Goal: Task Accomplishment & Management: Manage account settings

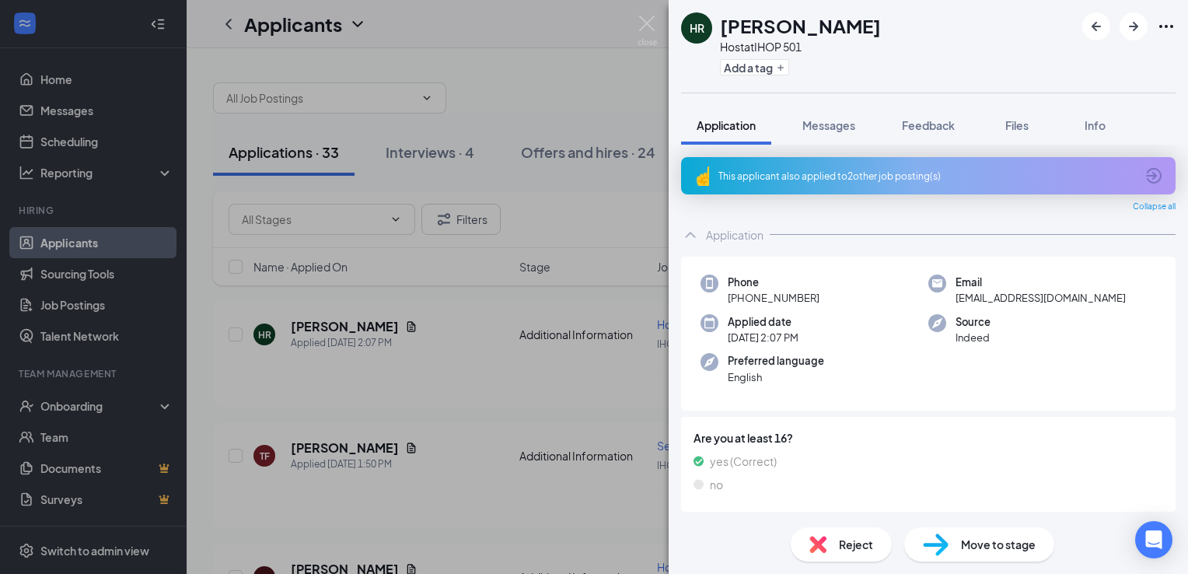
click at [699, 459] on img at bounding box center [698, 460] width 10 height 17
drag, startPoint x: 699, startPoint y: 459, endPoint x: 728, endPoint y: 522, distance: 69.2
click at [728, 522] on div "Reject Move to stage" at bounding box center [928, 544] width 519 height 59
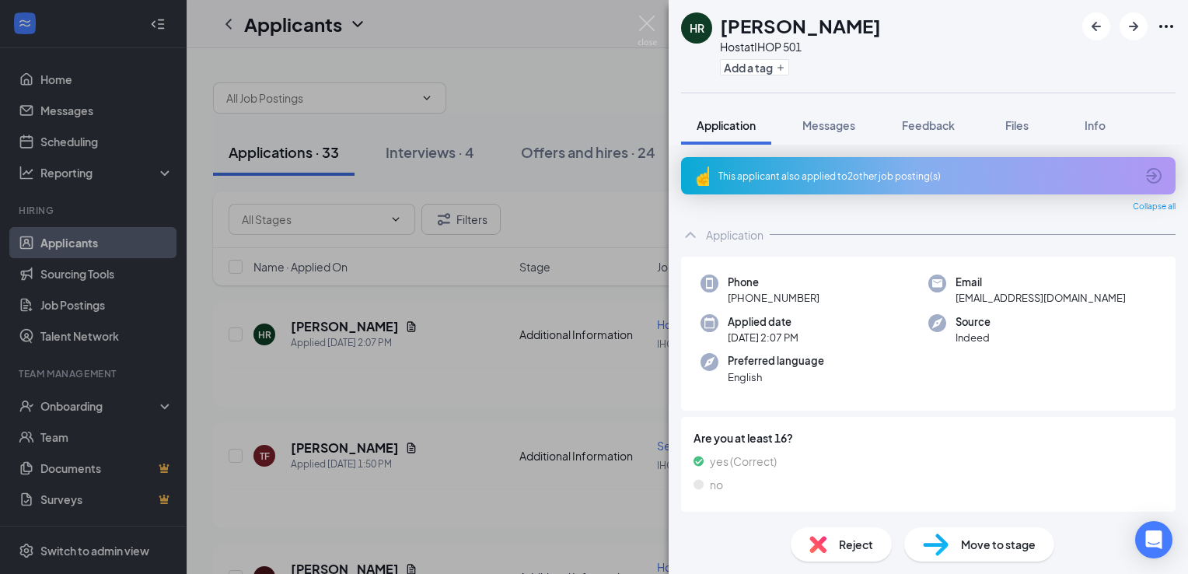
click at [103, 316] on div "HR Heaven Rodriguez Host at IHOP 501 Add a tag Application Messages Feedback Fi…" at bounding box center [594, 287] width 1188 height 574
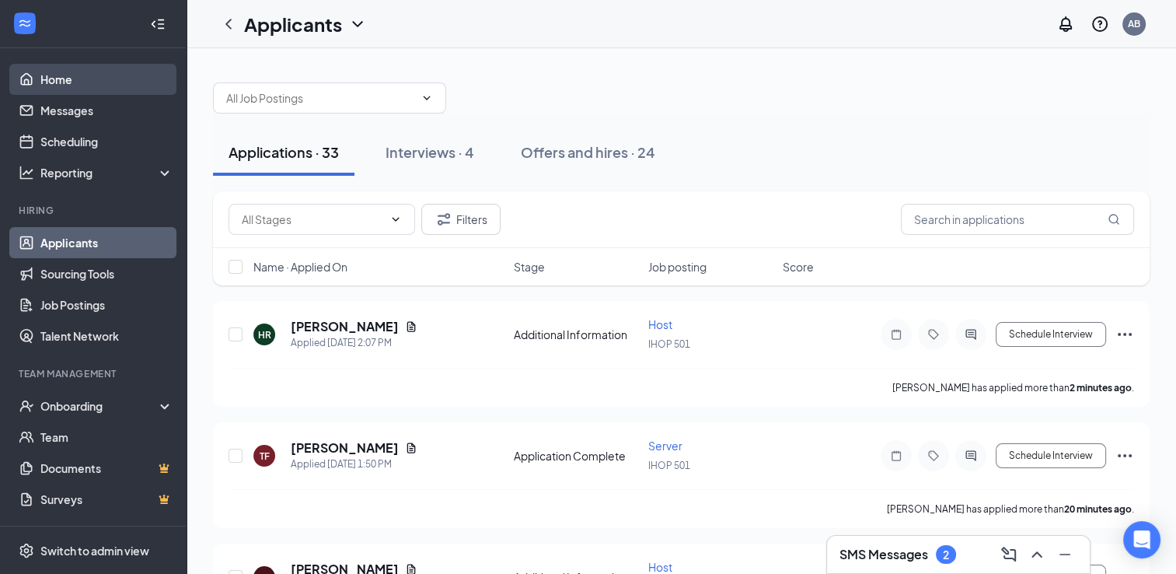
click at [68, 73] on link "Home" at bounding box center [106, 79] width 133 height 31
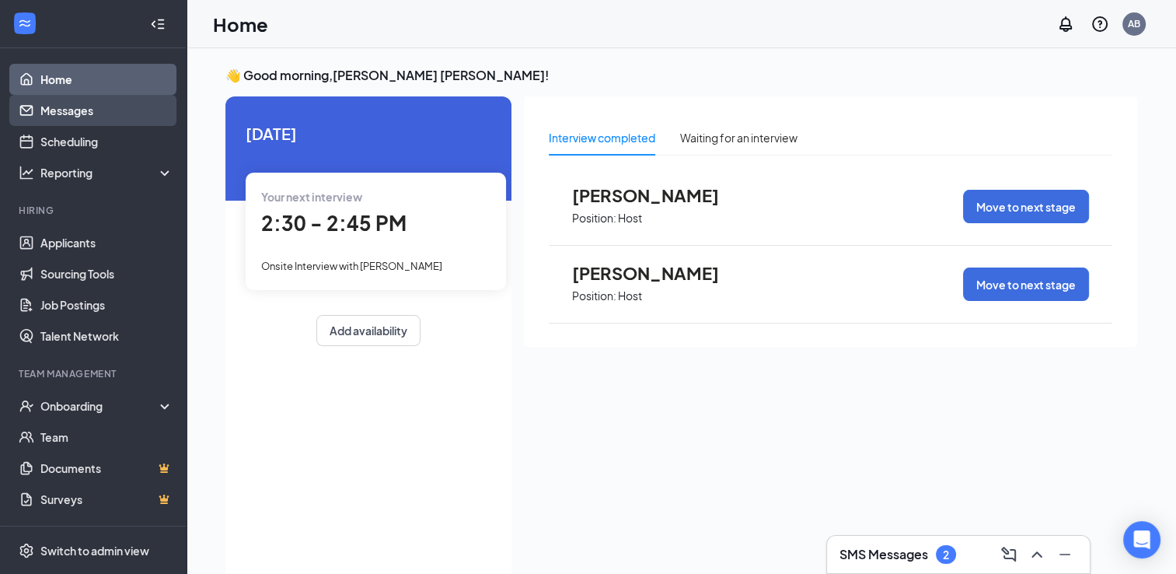
click at [71, 109] on link "Messages" at bounding box center [106, 110] width 133 height 31
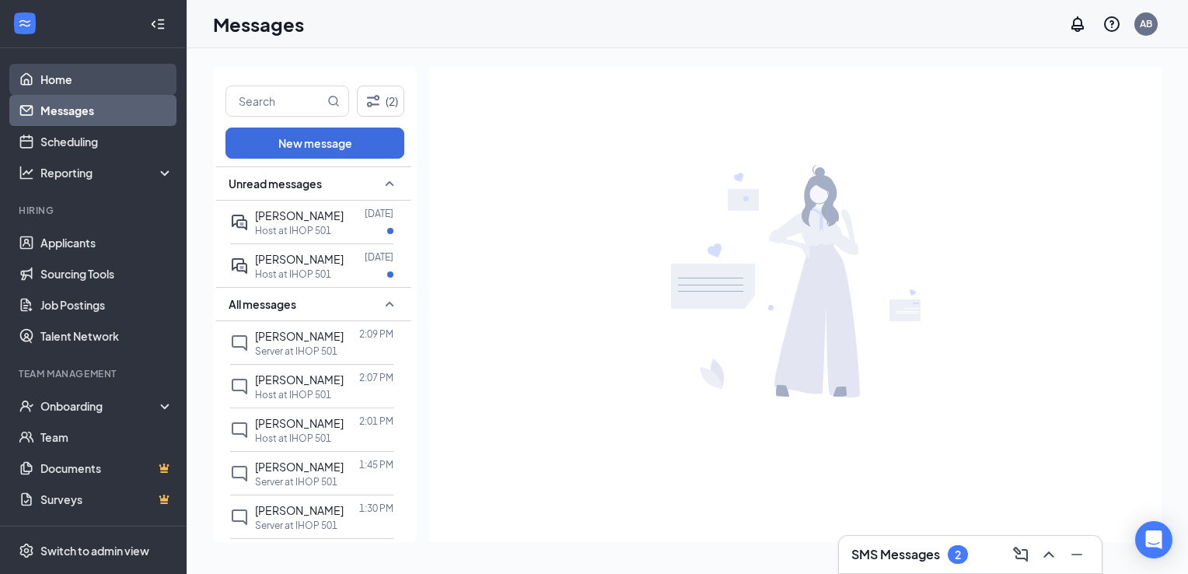
click at [78, 79] on link "Home" at bounding box center [106, 79] width 133 height 31
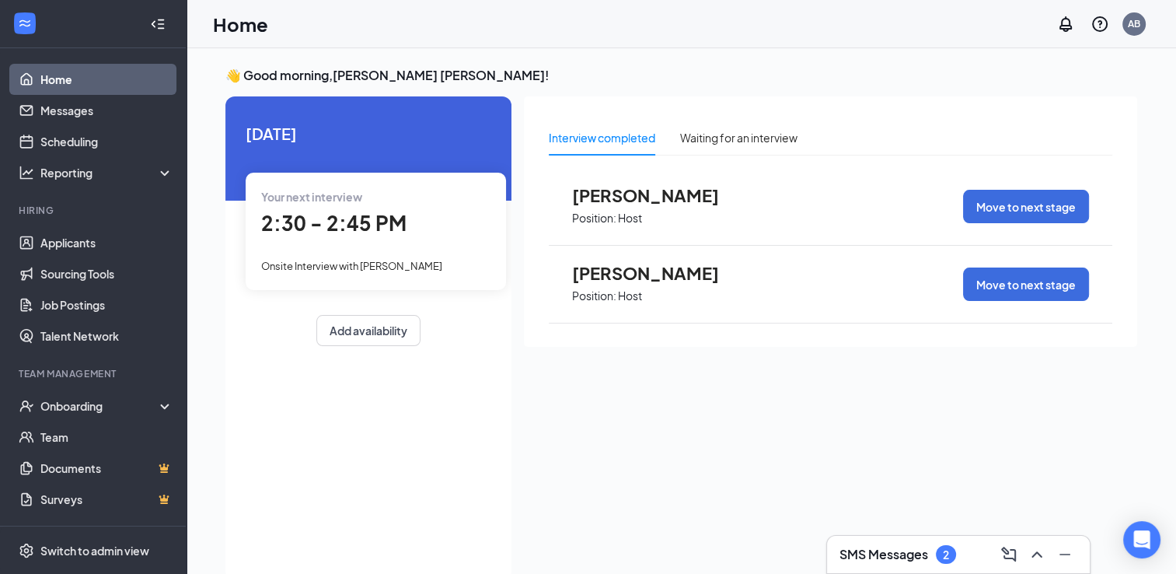
click at [150, 23] on icon "Collapse" at bounding box center [158, 24] width 16 height 16
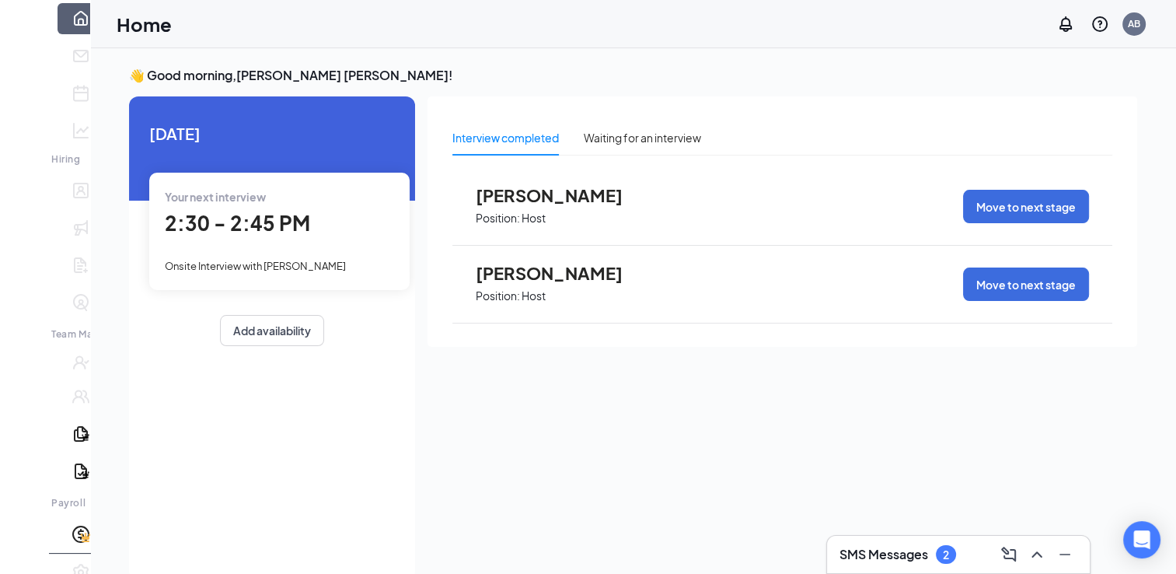
click at [19, 28] on icon "Expand" at bounding box center [24, 36] width 16 height 16
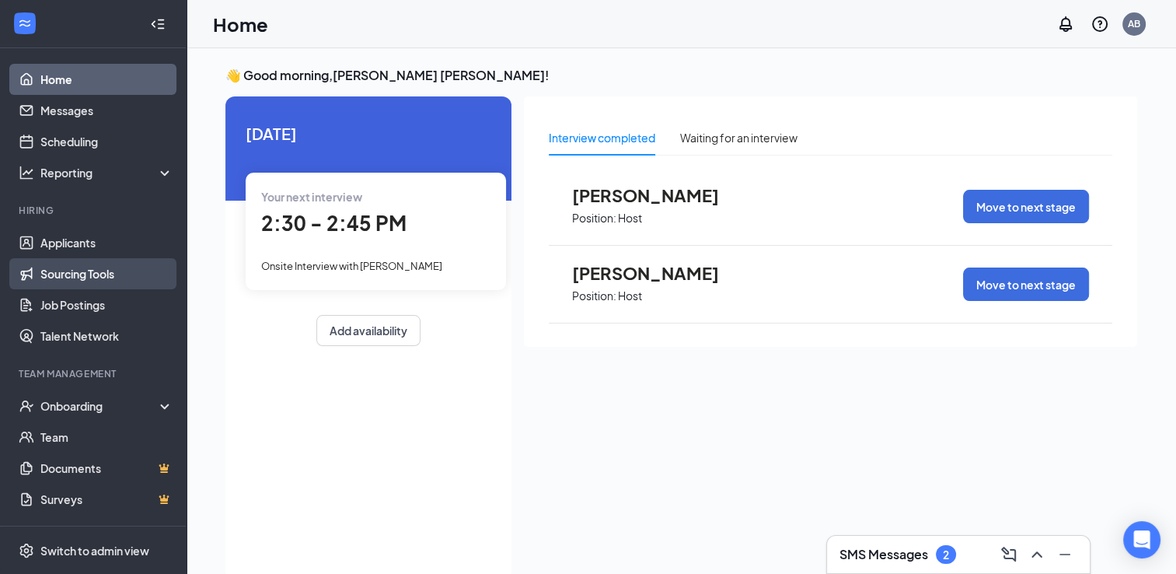
click at [106, 277] on link "Sourcing Tools" at bounding box center [106, 273] width 133 height 31
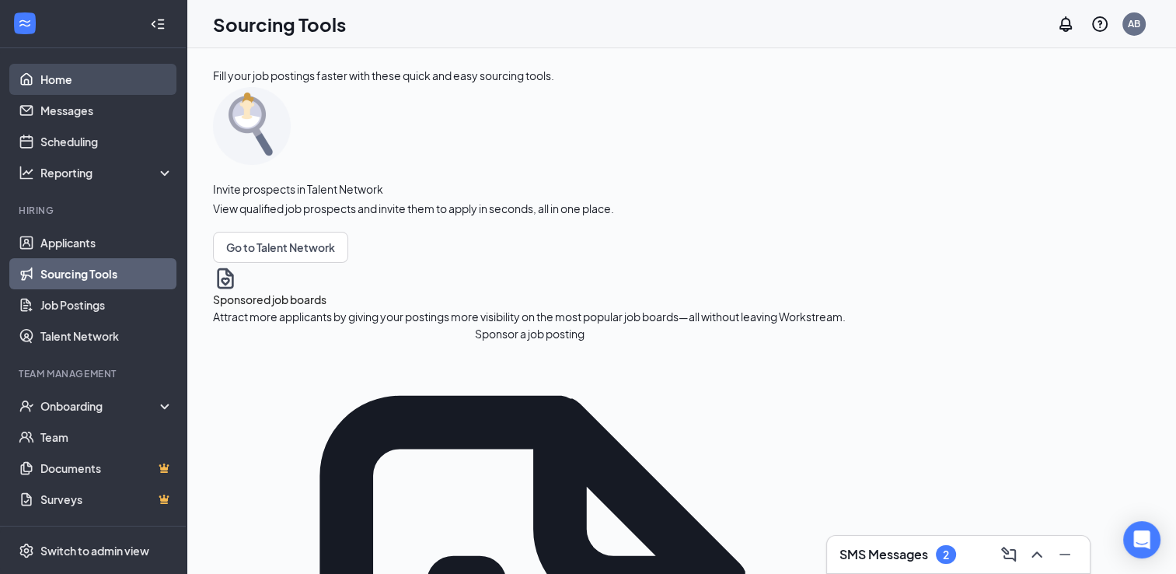
click at [75, 92] on link "Home" at bounding box center [106, 79] width 133 height 31
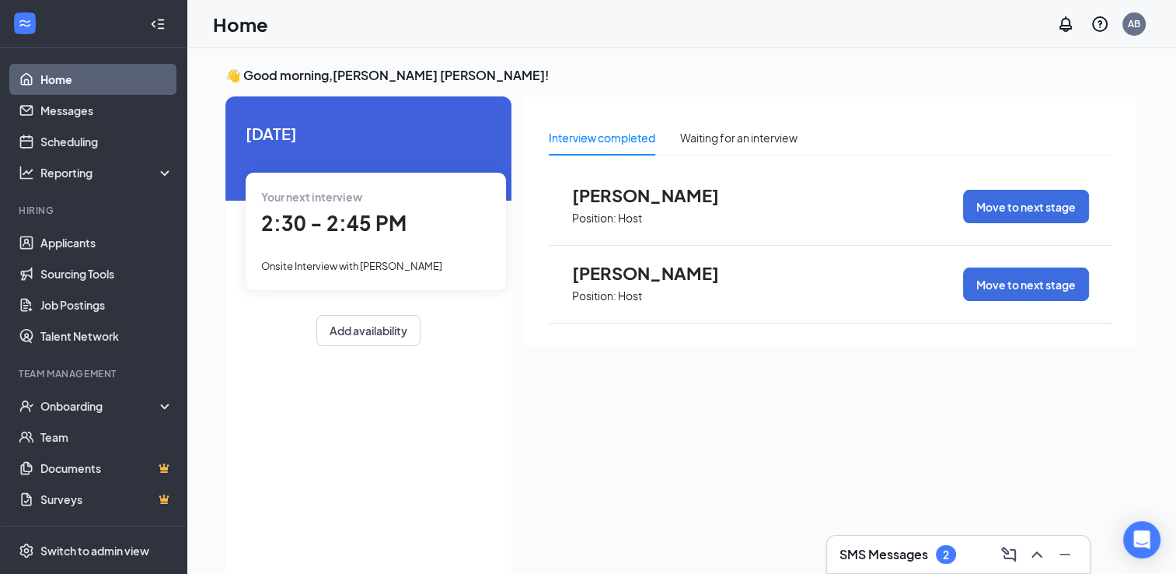
click at [662, 283] on span "Position: Host" at bounding box center [657, 294] width 171 height 23
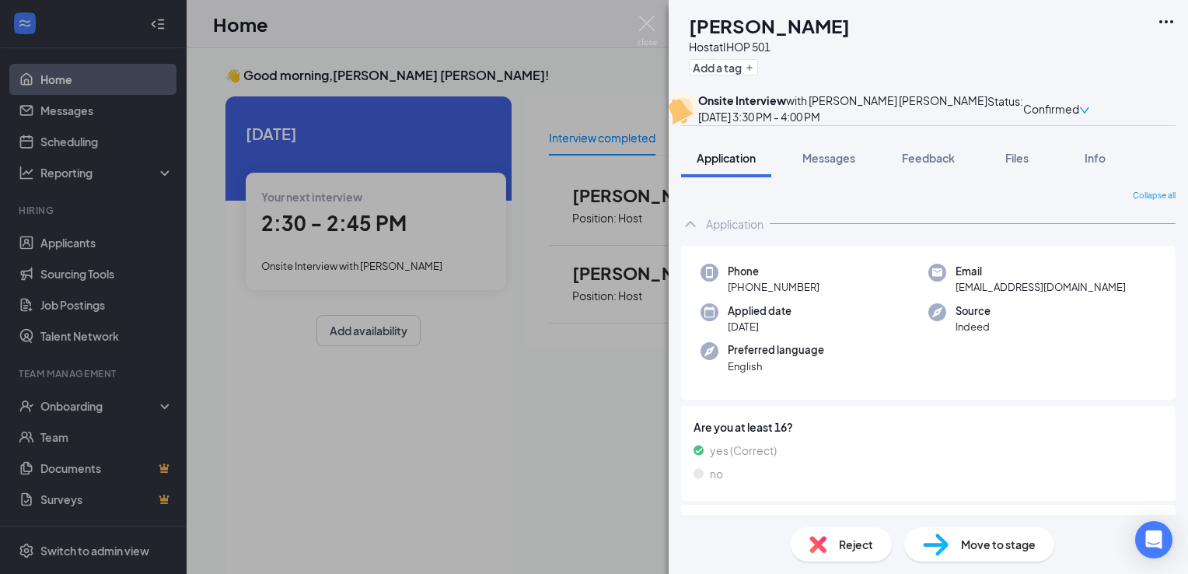
click at [568, 95] on div "AS Alyssa Salisbury Host at IHOP 501 Add a tag Onsite Interview with Alicia Jon…" at bounding box center [594, 287] width 1188 height 574
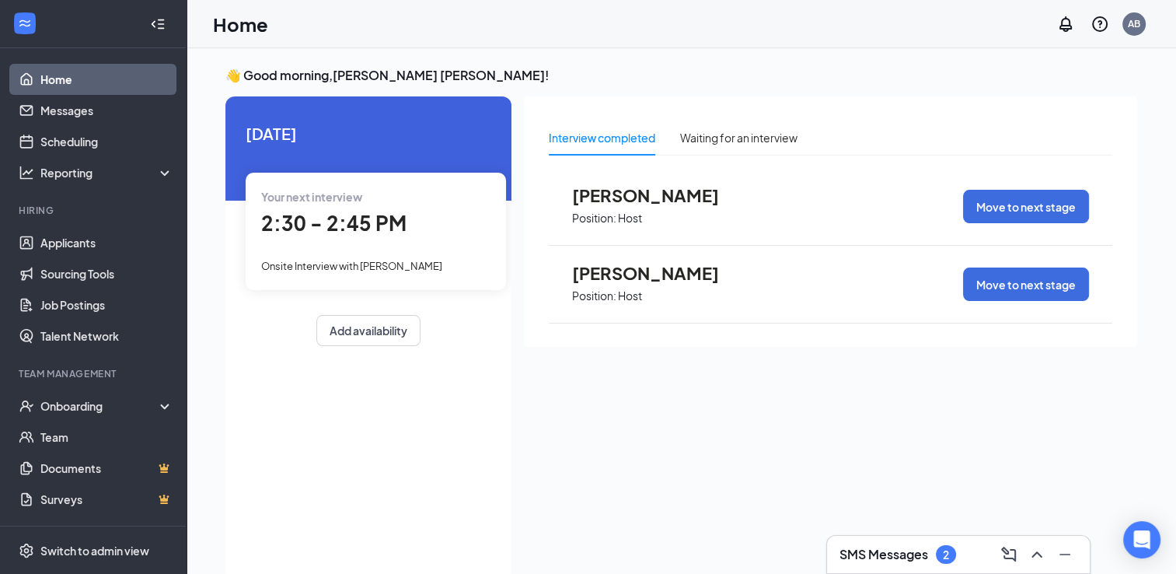
click at [653, 206] on span "Position: Host" at bounding box center [657, 216] width 171 height 23
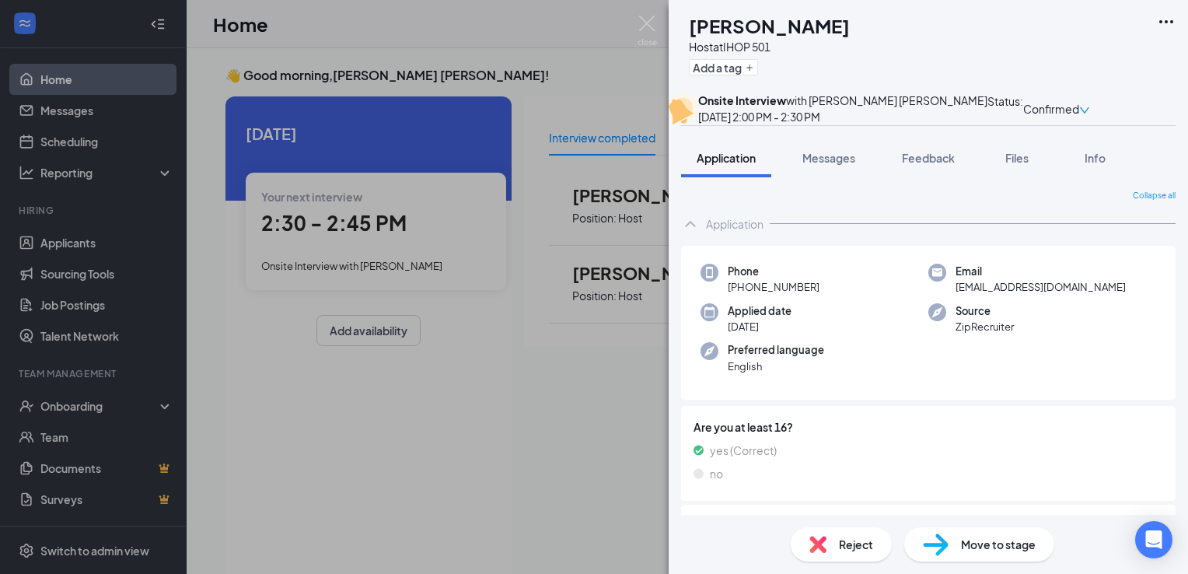
click at [596, 429] on div "JH Jerris Harmon Host at IHOP 501 Add a tag Onsite Interview with Alicia Jones …" at bounding box center [594, 287] width 1188 height 574
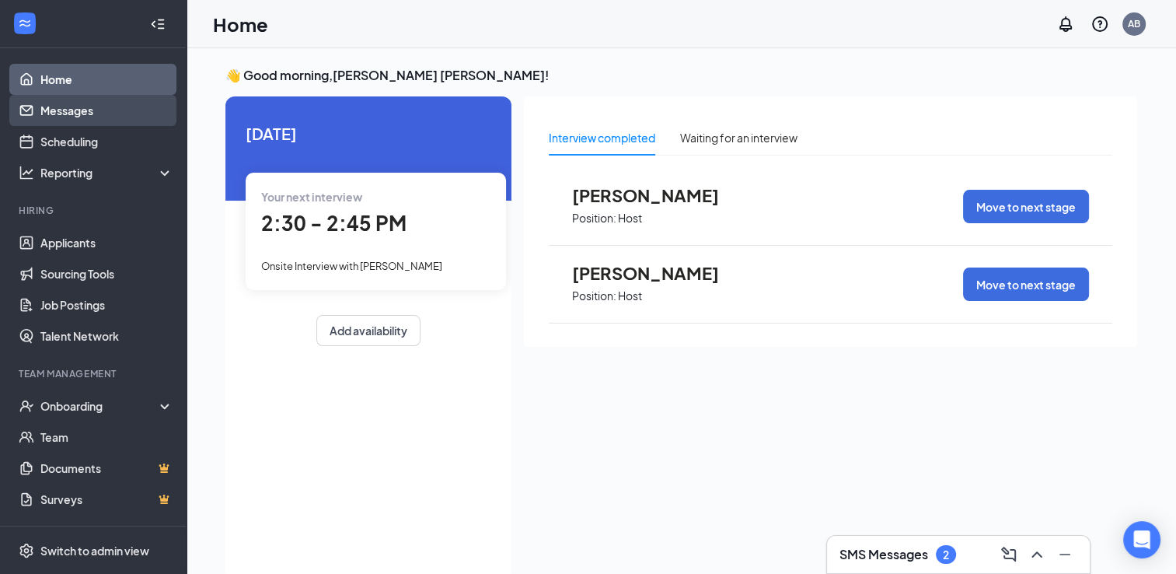
click at [78, 98] on link "Messages" at bounding box center [106, 110] width 133 height 31
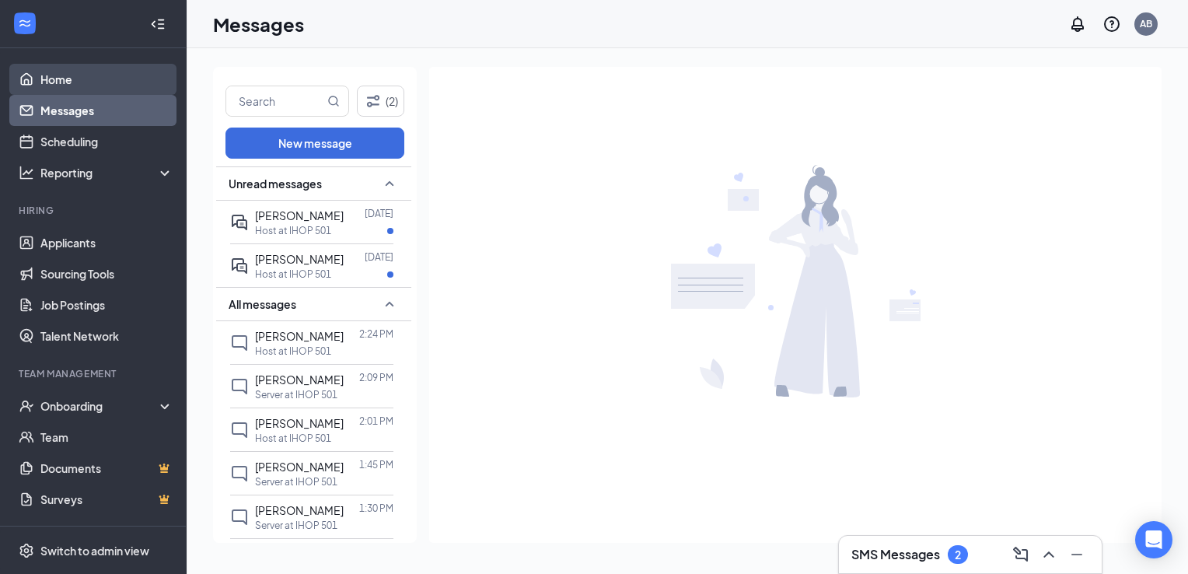
click at [72, 82] on link "Home" at bounding box center [106, 79] width 133 height 31
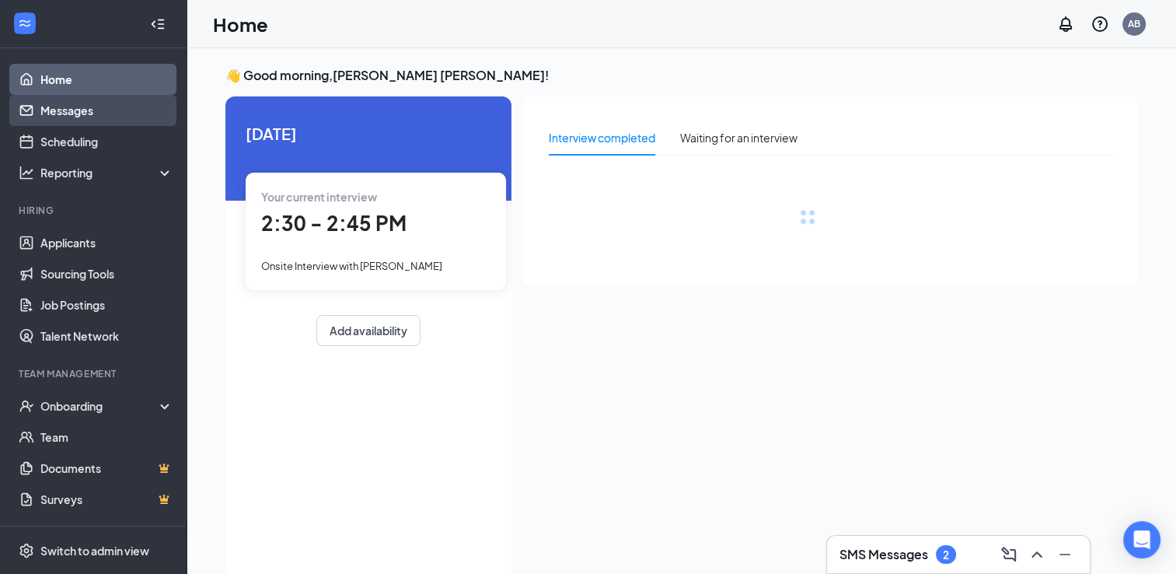
click at [65, 114] on link "Messages" at bounding box center [106, 110] width 133 height 31
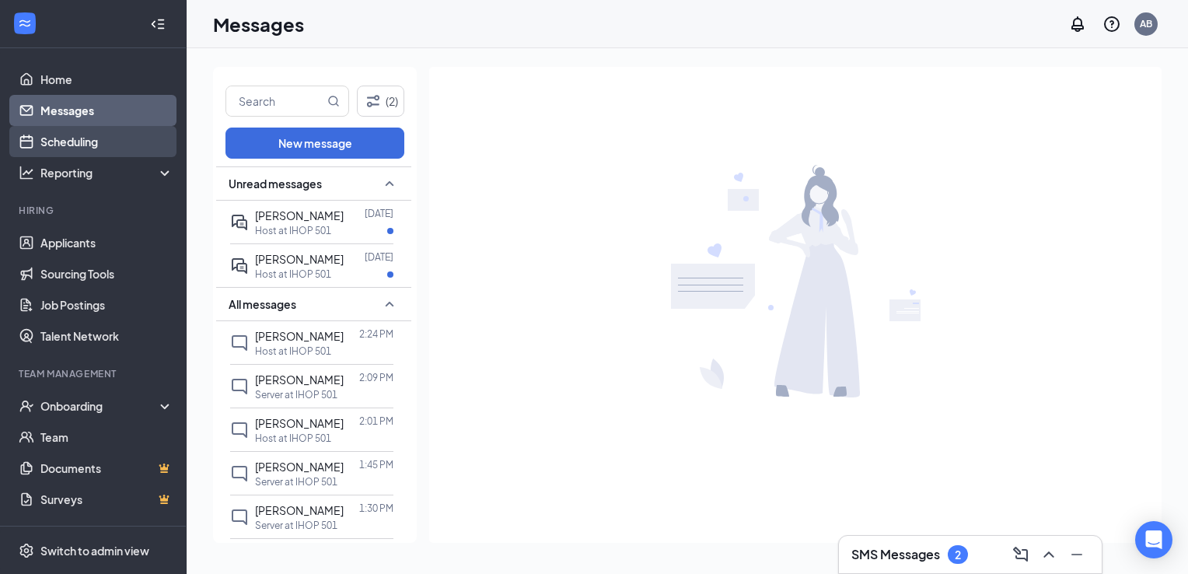
click at [72, 151] on link "Scheduling" at bounding box center [106, 141] width 133 height 31
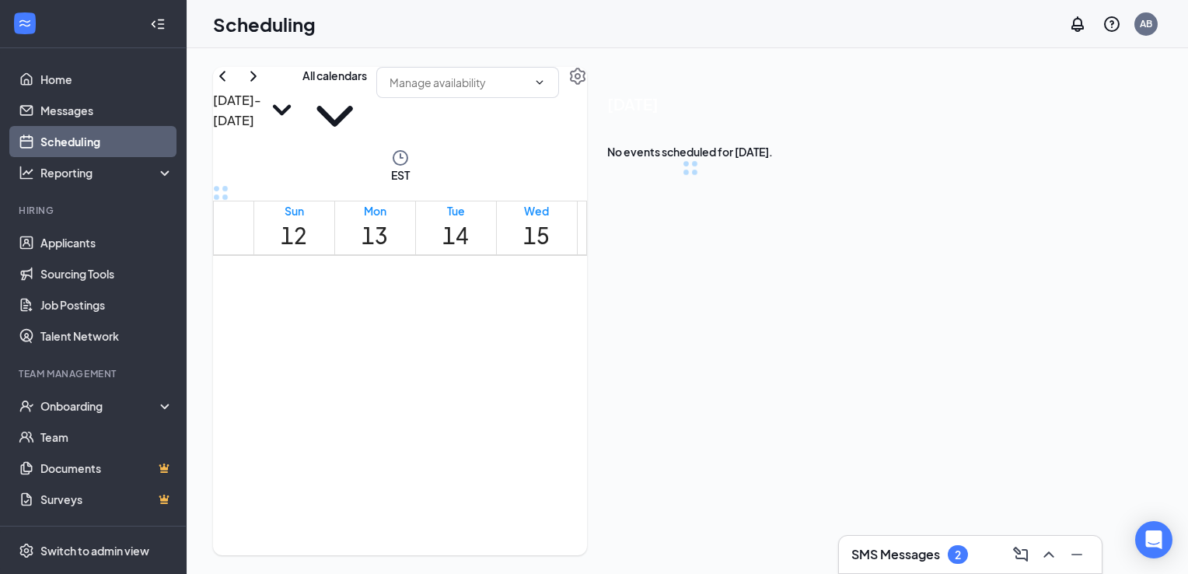
scroll to position [764, 0]
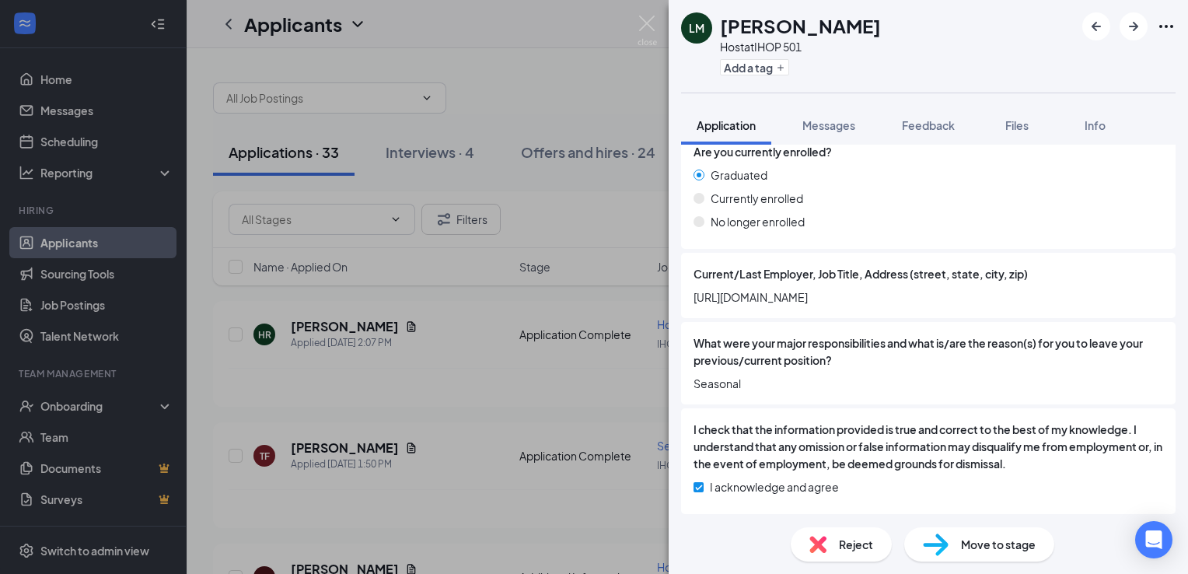
scroll to position [1290, 0]
click at [981, 546] on span "Move to stage" at bounding box center [998, 544] width 75 height 17
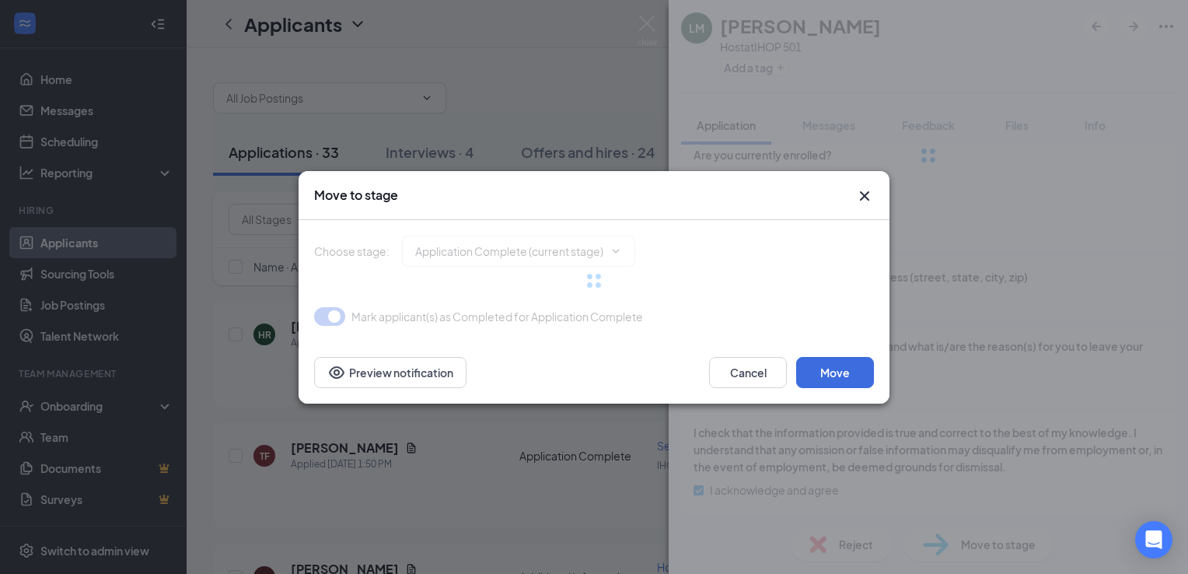
type input "Onsite Interview (next stage)"
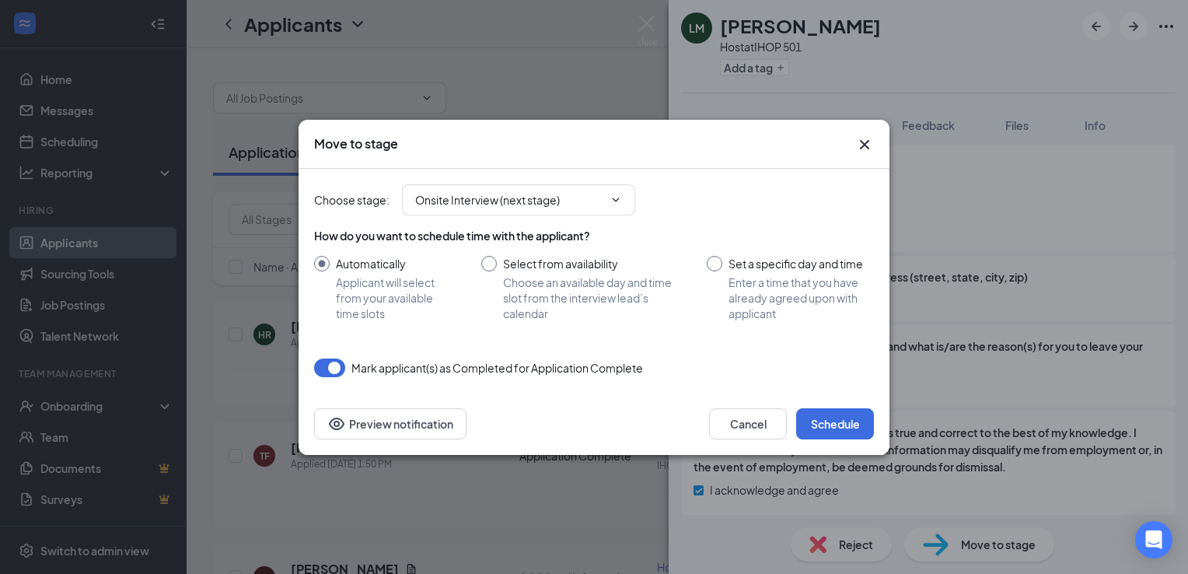
click at [510, 270] on input "Select from availability Choose an available day and time slot from the intervi…" at bounding box center [578, 288] width 194 height 65
radio input "true"
radio input "false"
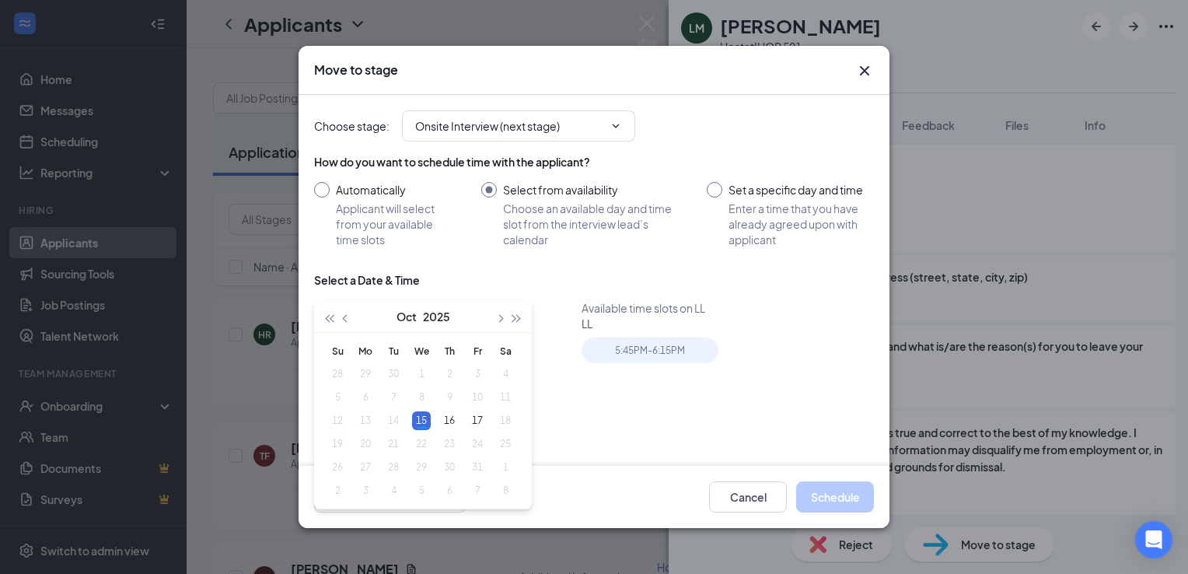
click at [760, 190] on input "Set a specific day and time Enter a time that you have already agreed upon with…" at bounding box center [790, 214] width 167 height 65
radio input "true"
radio input "false"
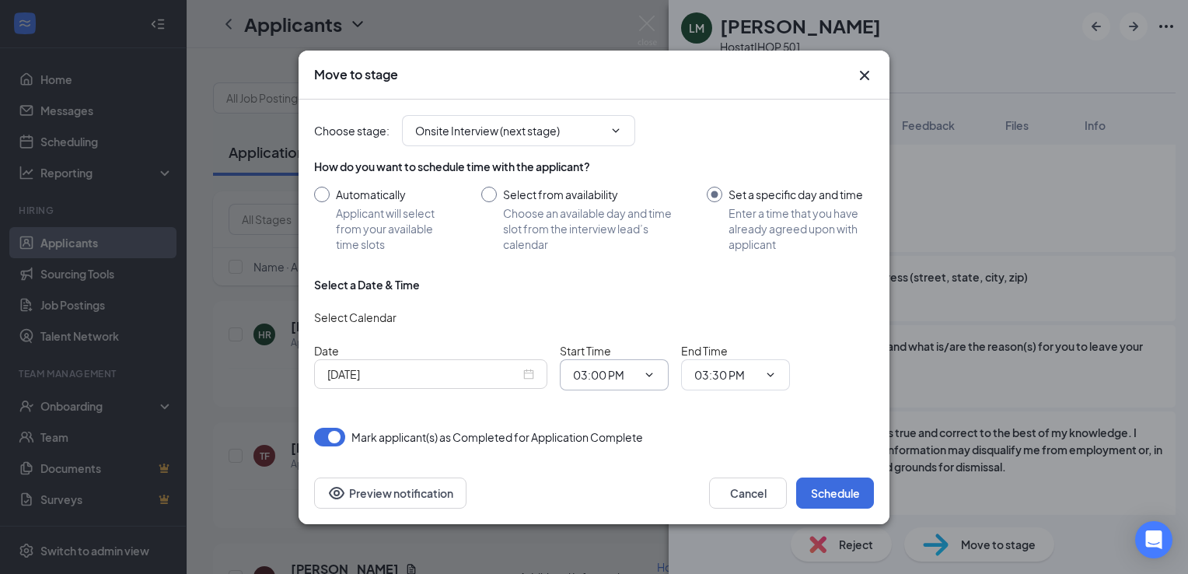
click at [590, 371] on input "03:00 PM" at bounding box center [605, 374] width 64 height 17
click at [610, 292] on div "02:45 AM" at bounding box center [626, 305] width 109 height 36
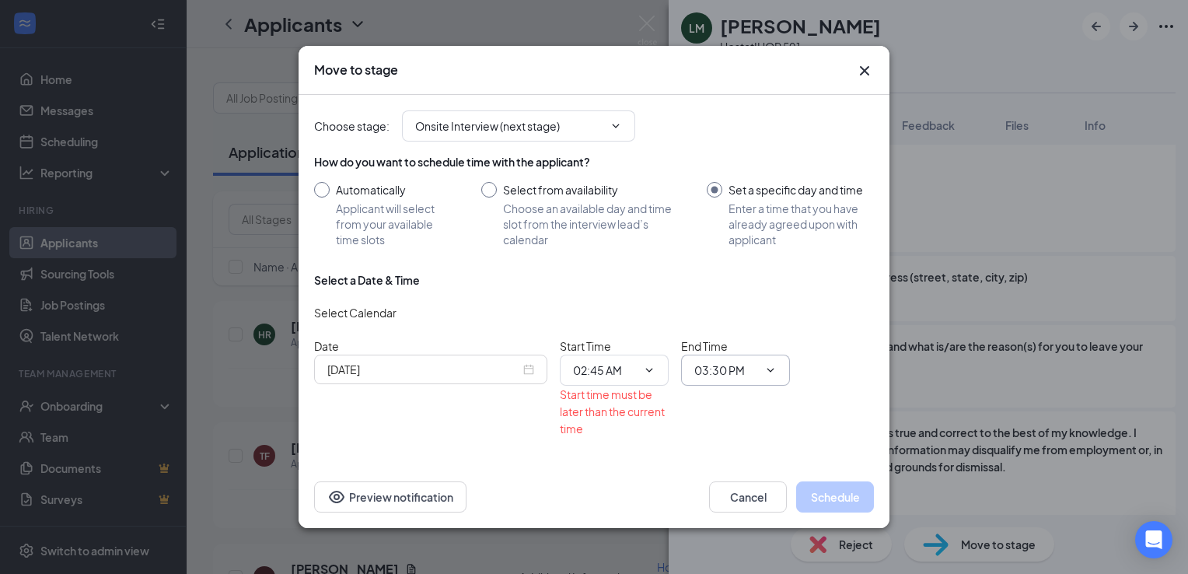
click at [734, 372] on input "03:30 PM" at bounding box center [726, 370] width 64 height 17
click at [633, 379] on span "02:45 AM 12:00 AM 12:15 AM 12:30 AM 12:45 AM 01:00 AM 01:15 AM 01:30 AM 01:45 A…" at bounding box center [614, 370] width 109 height 31
click at [633, 369] on input "02:45 AM" at bounding box center [605, 370] width 64 height 17
click at [622, 222] on div "01:00 PM" at bounding box center [608, 214] width 46 height 17
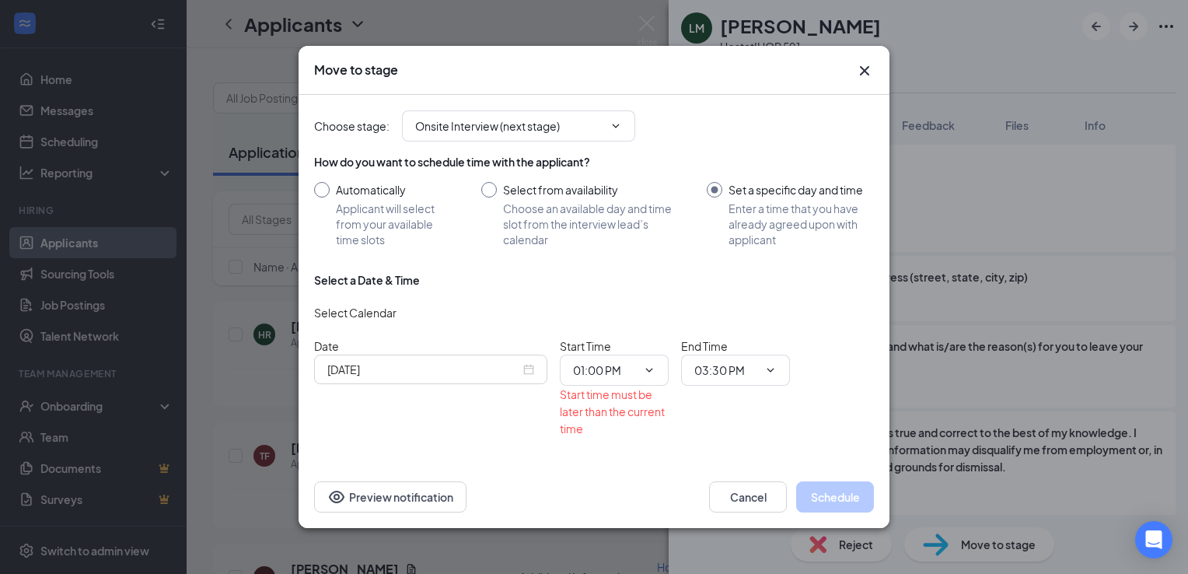
scroll to position [41, 0]
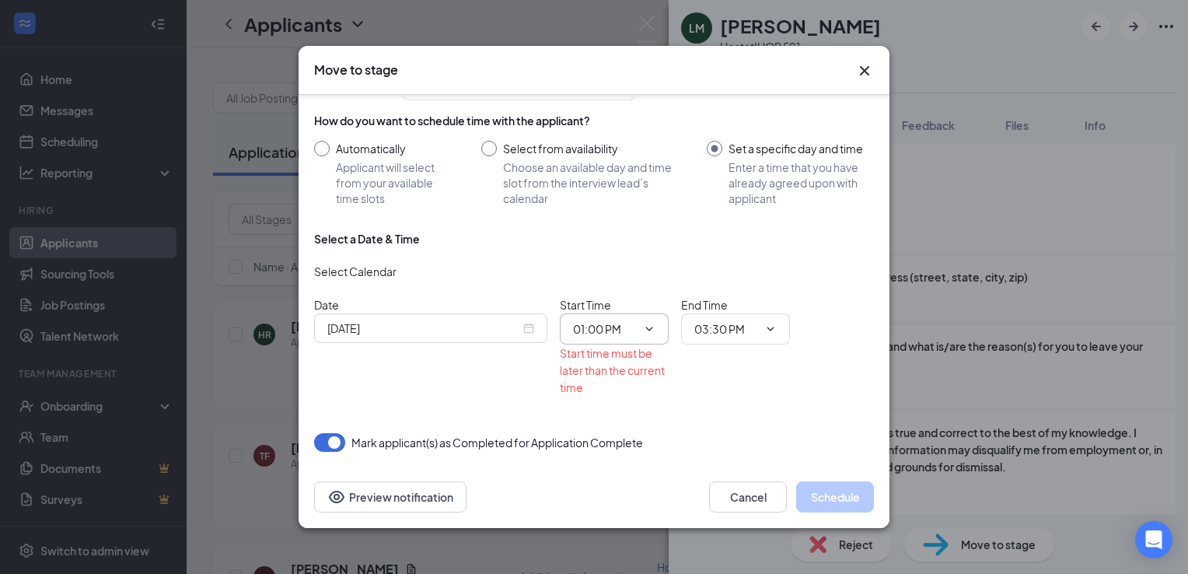
click at [623, 324] on input "01:00 PM" at bounding box center [605, 328] width 64 height 17
click at [606, 141] on div "02:45 PM" at bounding box center [608, 140] width 46 height 17
type input "02:45 PM"
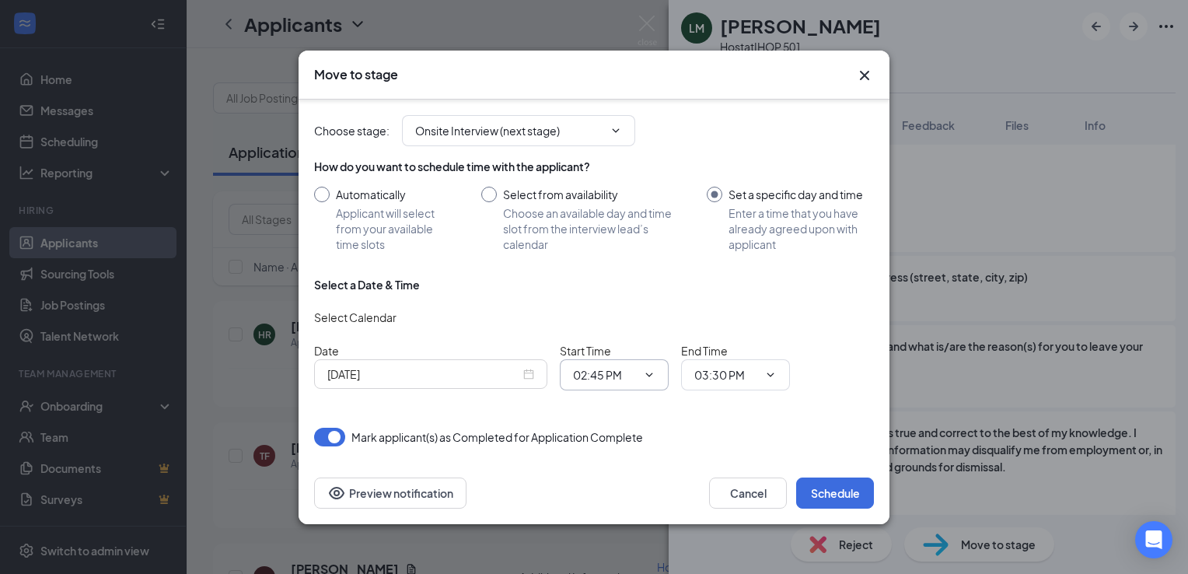
scroll to position [0, 0]
click at [838, 493] on button "Schedule" at bounding box center [835, 492] width 78 height 31
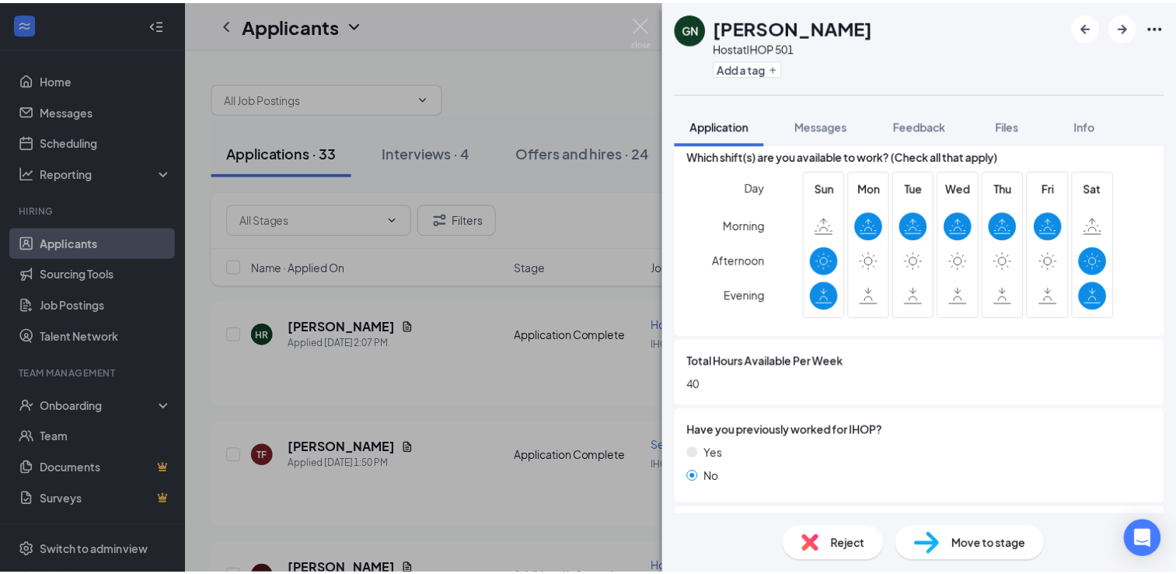
scroll to position [596, 0]
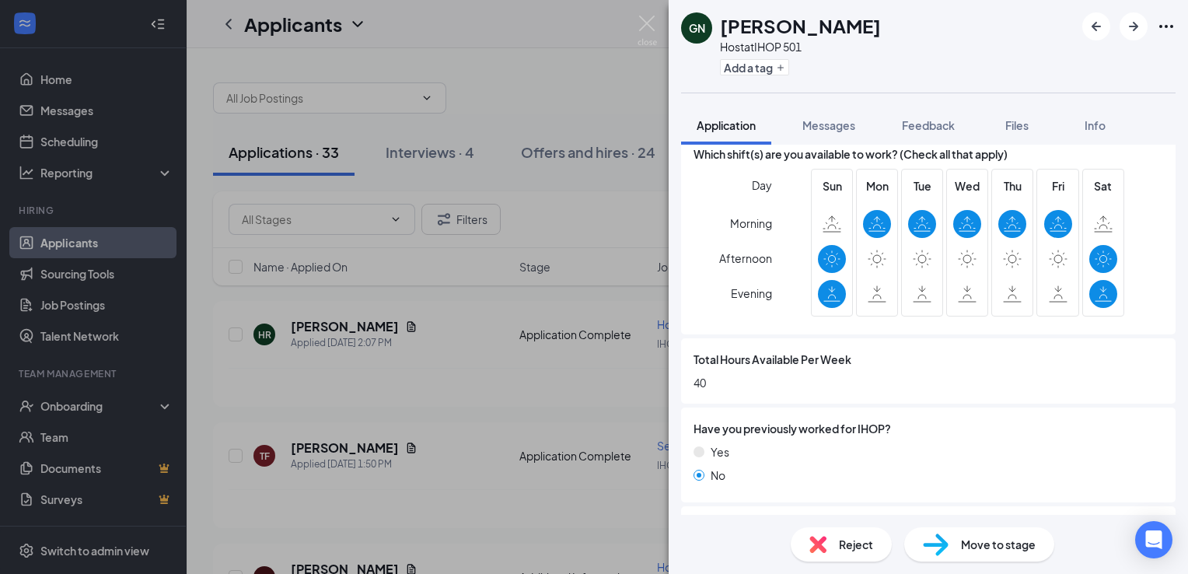
click at [538, 64] on div "GN Giana Nelson Host at IHOP 501 Add a tag Application Messages Feedback Files …" at bounding box center [594, 287] width 1188 height 574
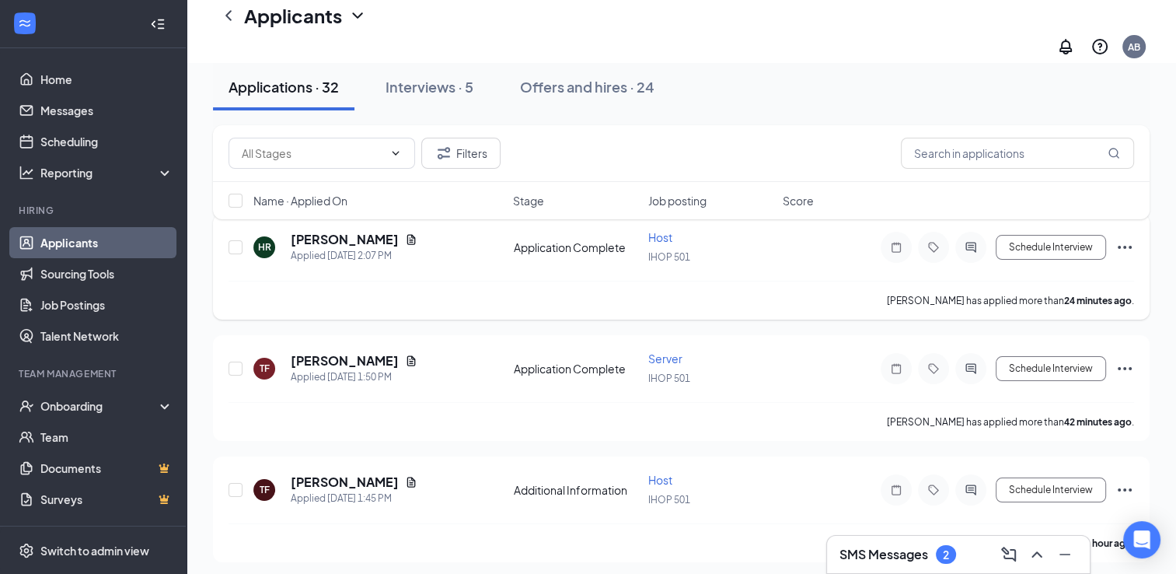
scroll to position [131, 0]
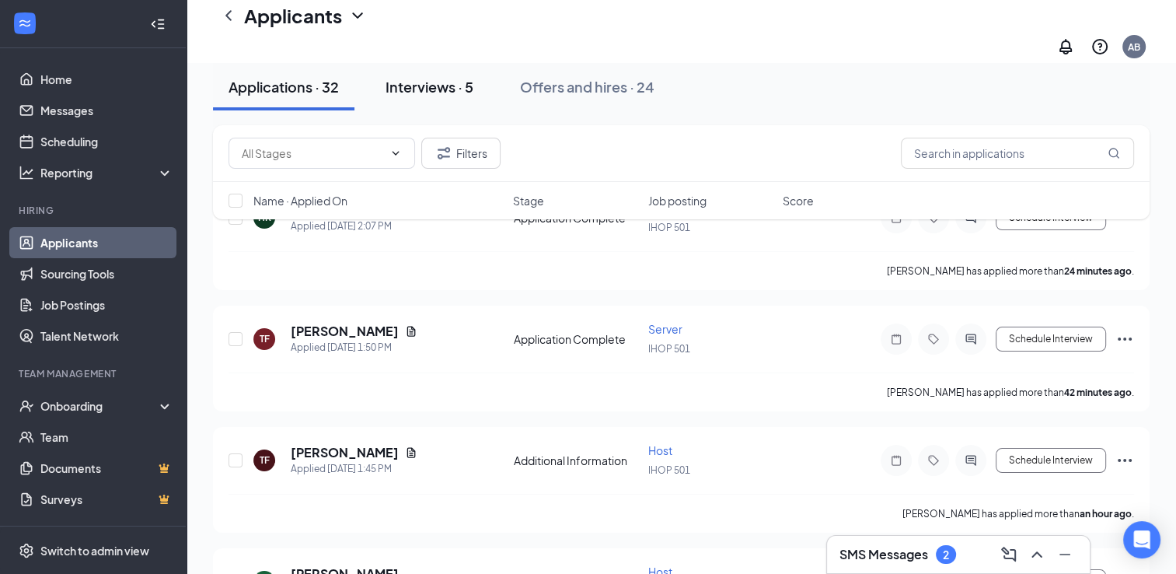
click at [404, 90] on div "Interviews · 5" at bounding box center [430, 86] width 88 height 19
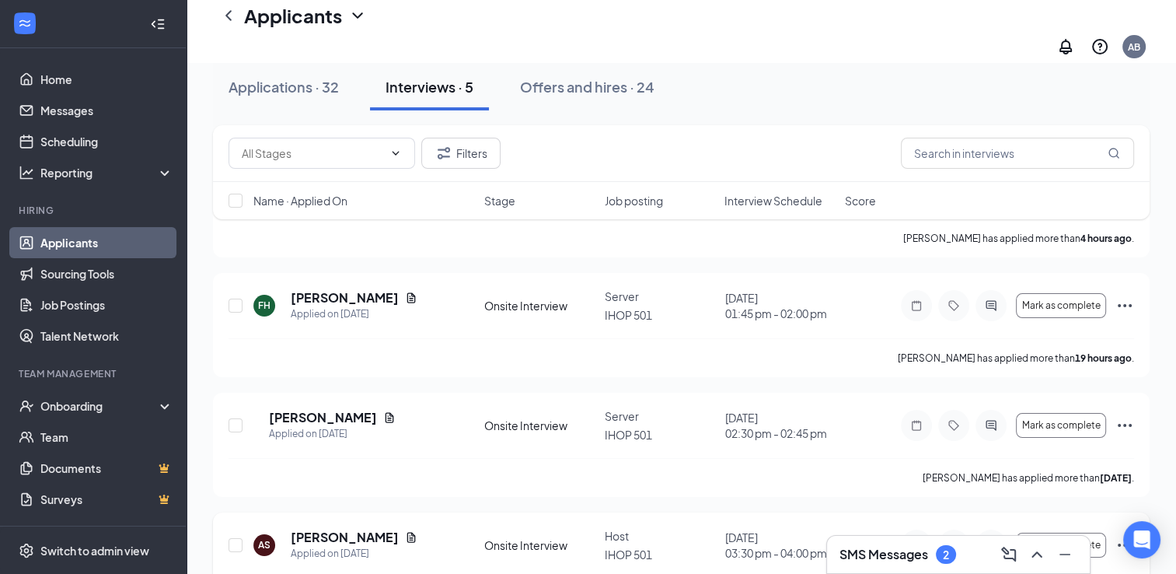
scroll to position [161, 0]
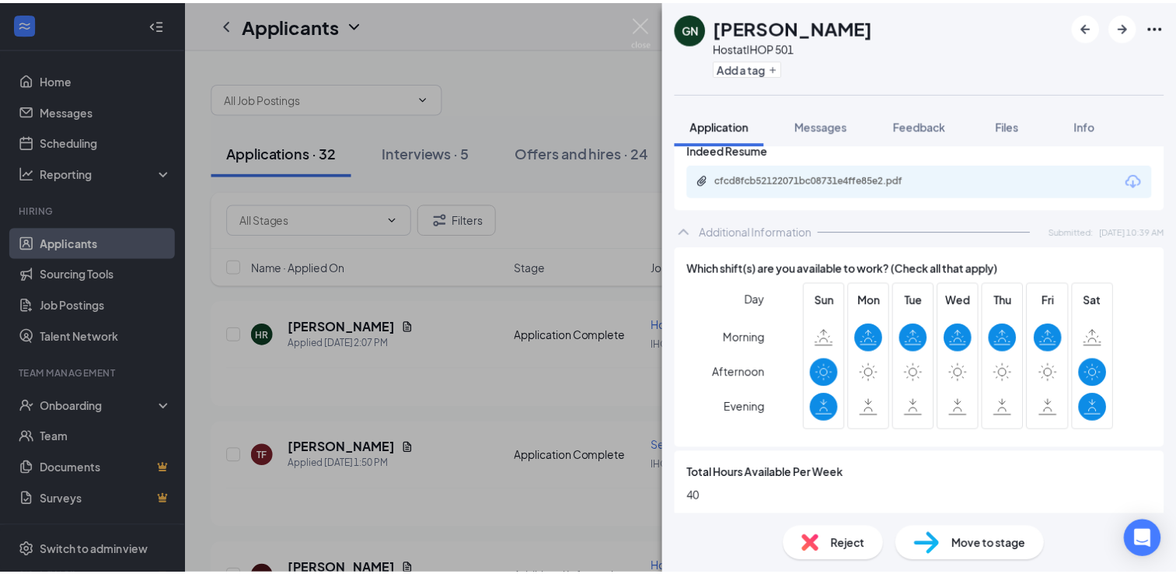
scroll to position [534, 0]
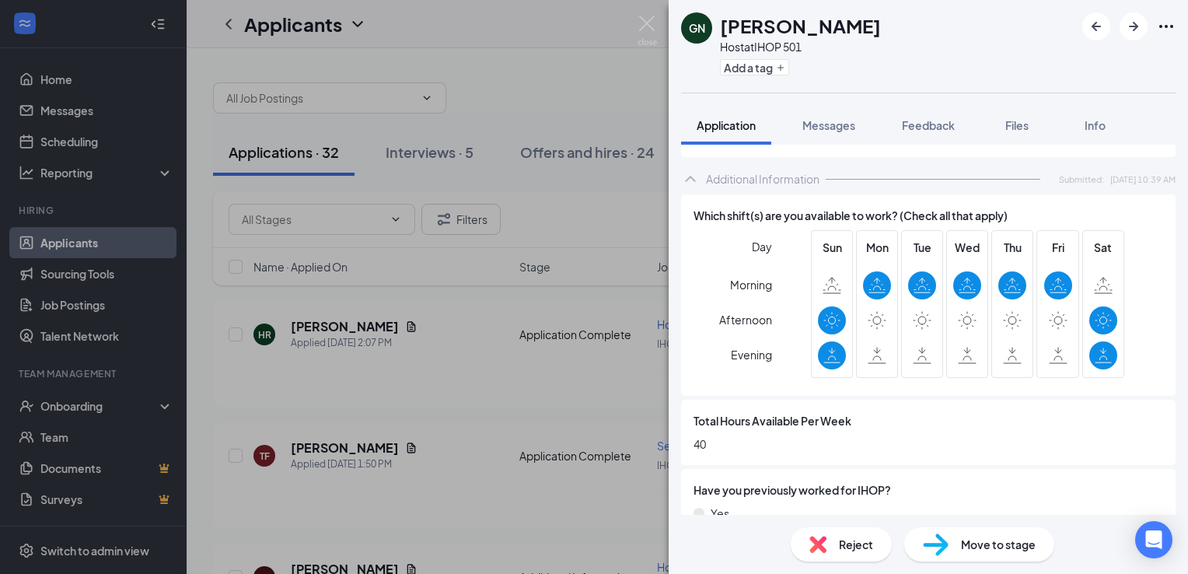
click at [510, 46] on div "GN Giana Nelson Host at IHOP 501 Add a tag Application Messages Feedback Files …" at bounding box center [594, 287] width 1188 height 574
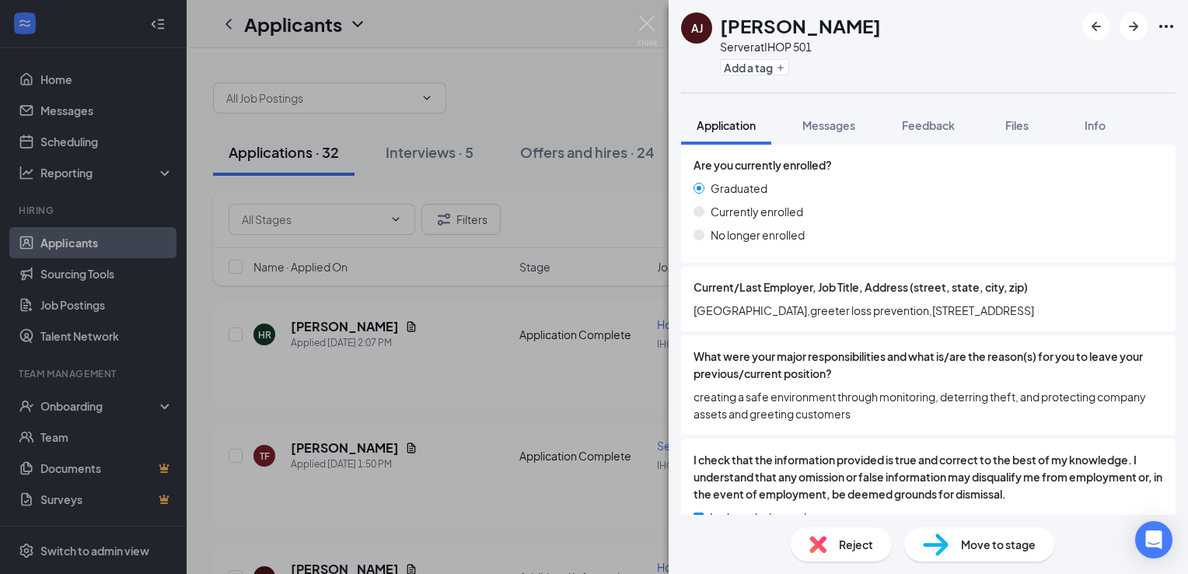
scroll to position [1350, 0]
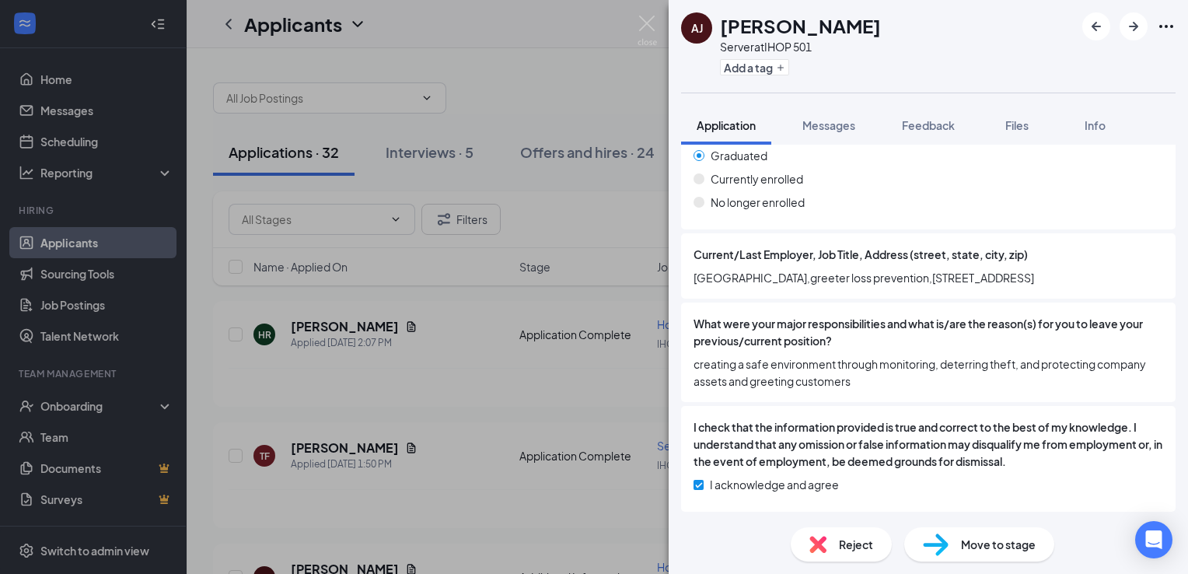
click at [961, 548] on span "Move to stage" at bounding box center [998, 544] width 75 height 17
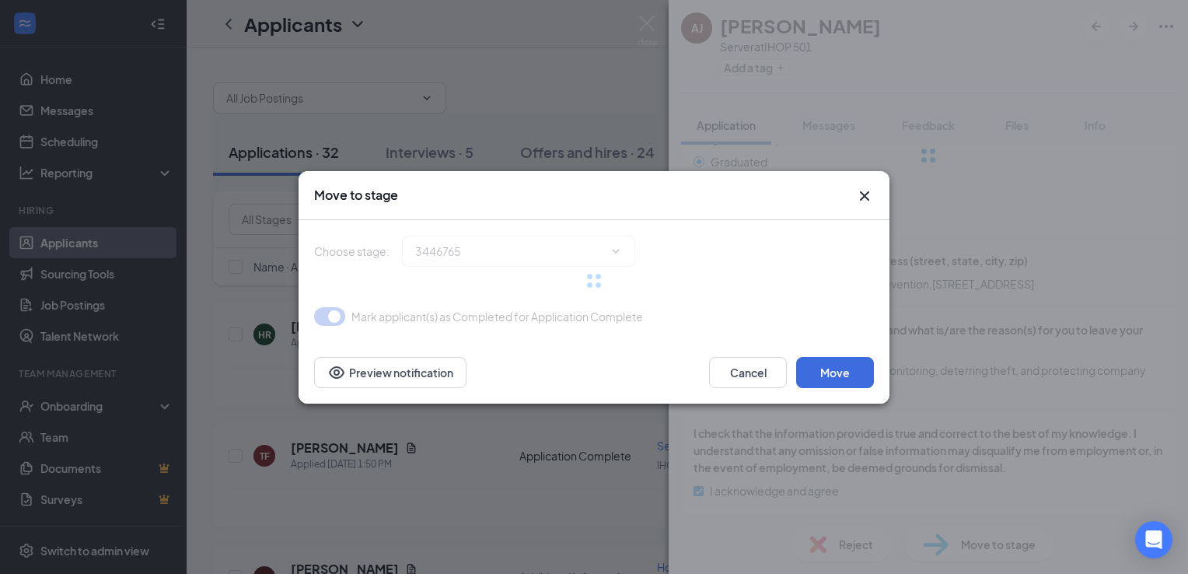
type input "Onsite Interview (next stage)"
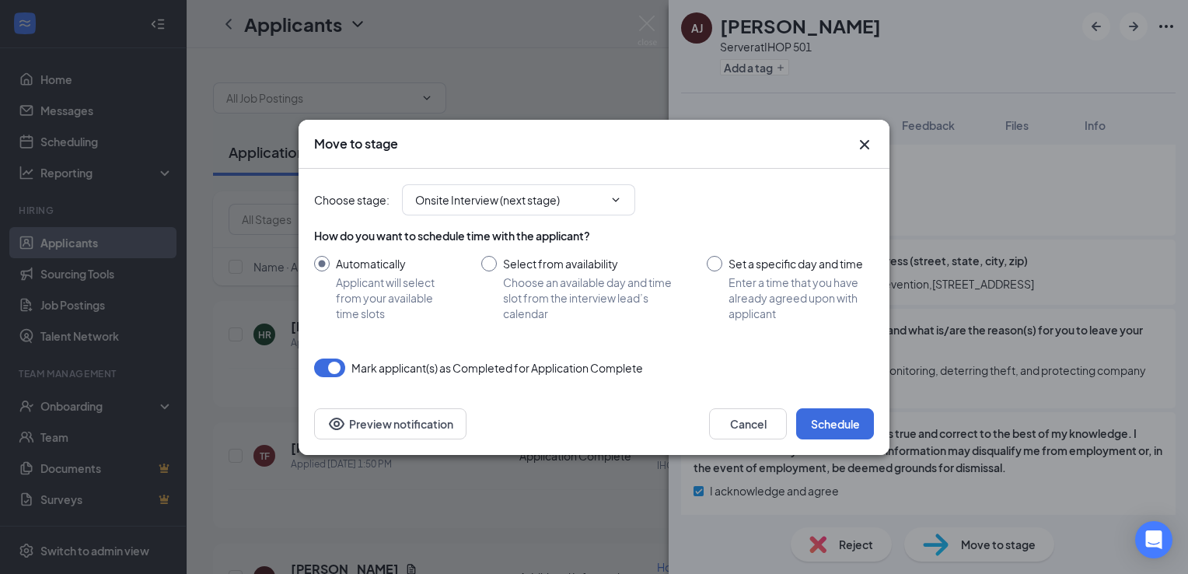
click at [709, 263] on input "Set a specific day and time Enter a time that you have already agreed upon with…" at bounding box center [790, 288] width 167 height 65
radio input "true"
radio input "false"
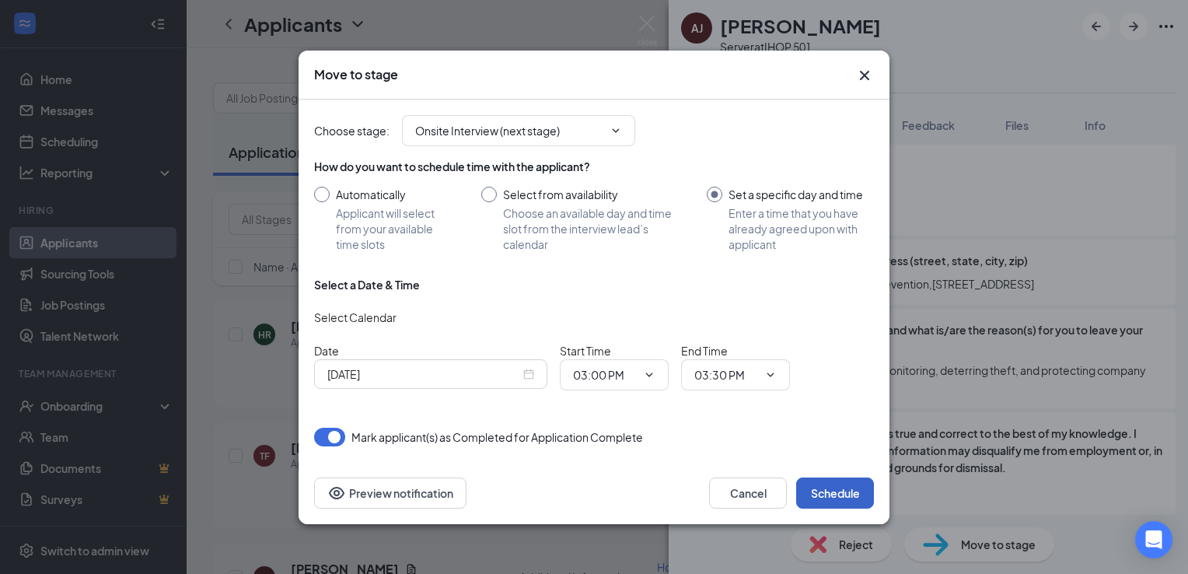
click at [826, 488] on button "Schedule" at bounding box center [835, 492] width 78 height 31
click at [632, 377] on input "03:00 PM" at bounding box center [605, 374] width 64 height 17
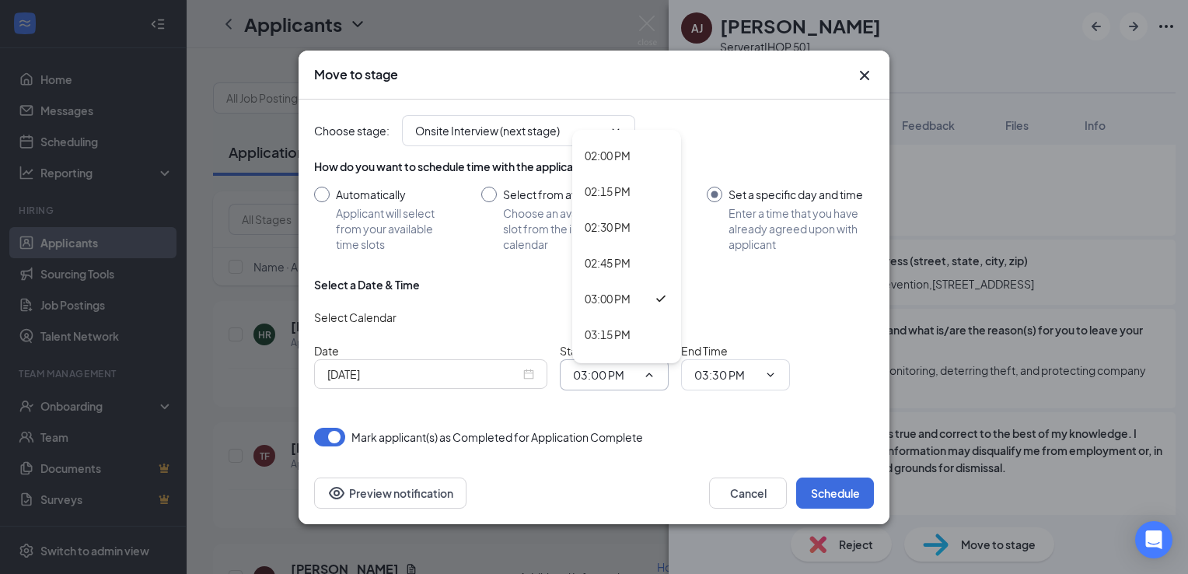
scroll to position [1993, 0]
click at [613, 263] on div "02:45 PM" at bounding box center [608, 264] width 46 height 17
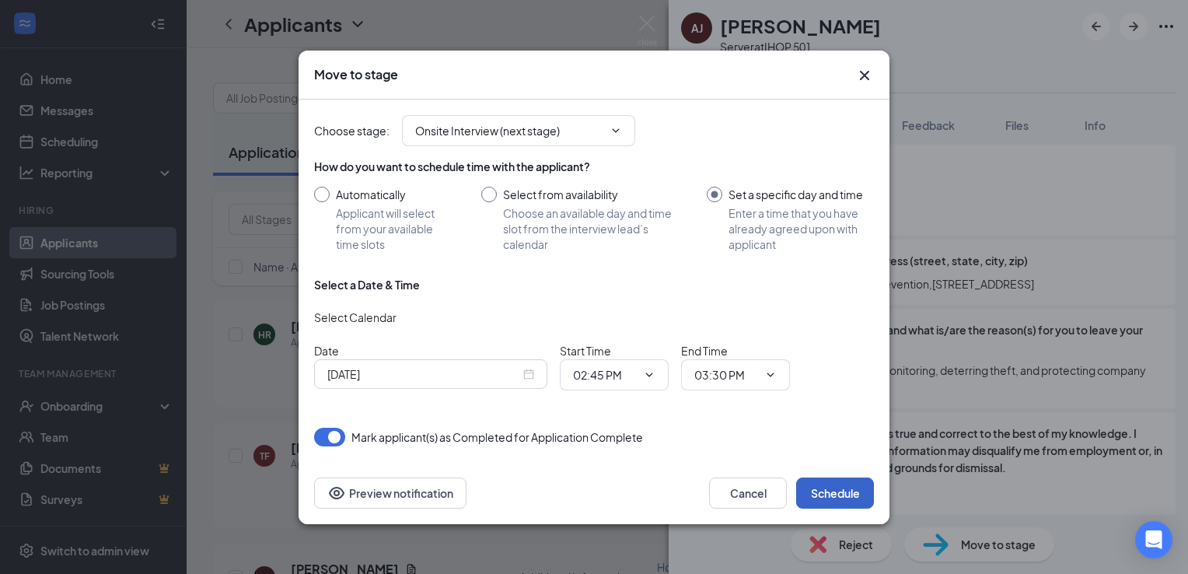
drag, startPoint x: 839, startPoint y: 492, endPoint x: 809, endPoint y: 484, distance: 31.5
click at [809, 484] on button "Schedule" at bounding box center [835, 492] width 78 height 31
click at [630, 383] on span "02:45 PM 12:00 AM 12:15 AM 12:30 AM 12:45 AM 01:00 AM 01:15 AM 01:30 AM 01:45 A…" at bounding box center [614, 374] width 109 height 31
click at [614, 372] on input "02:45 PM" at bounding box center [605, 374] width 64 height 17
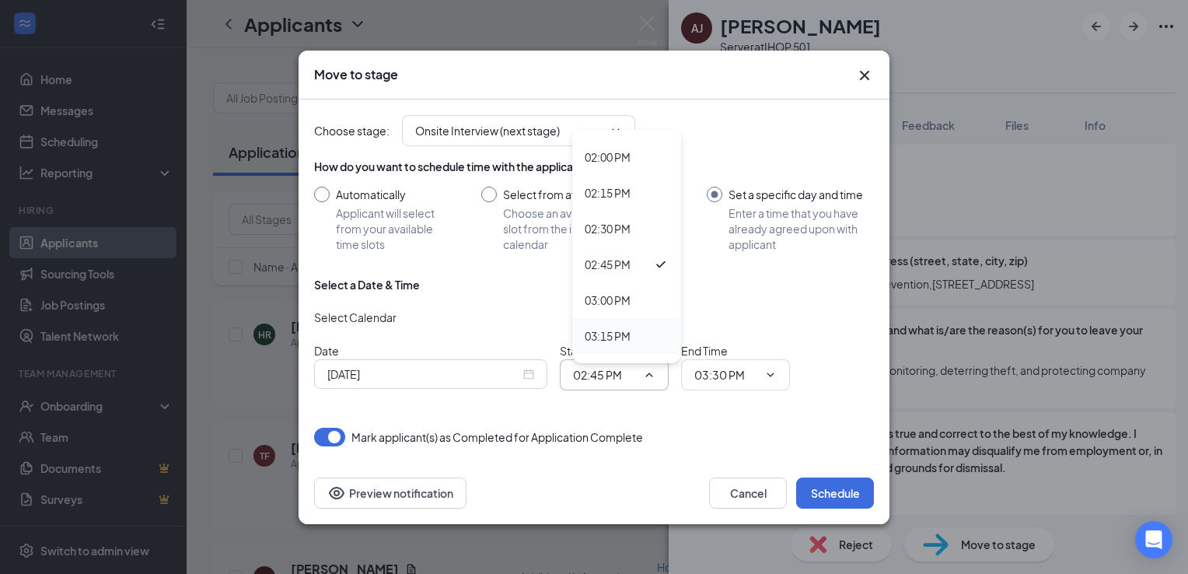
drag, startPoint x: 613, startPoint y: 299, endPoint x: 613, endPoint y: 337, distance: 38.1
click at [613, 337] on div "03:15 PM" at bounding box center [608, 335] width 46 height 17
type input "03:15 PM"
click at [613, 337] on div "Select a Date & Time Select Calendar Date Oct 15, 2025 Start Time 03:15 PM 12:0…" at bounding box center [594, 340] width 560 height 126
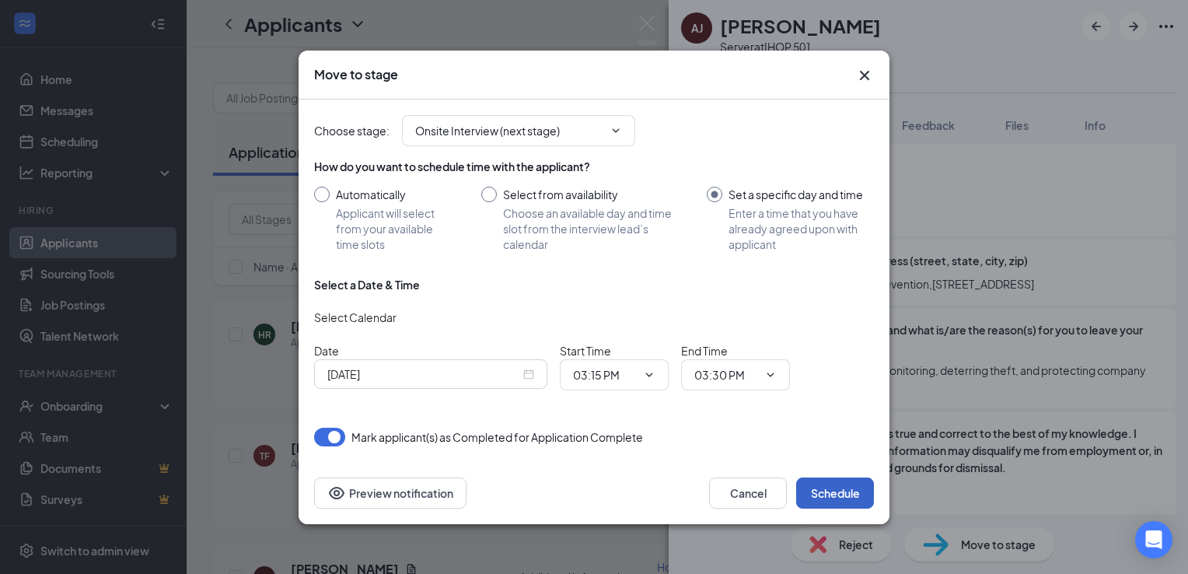
click at [825, 487] on button "Schedule" at bounding box center [835, 492] width 78 height 31
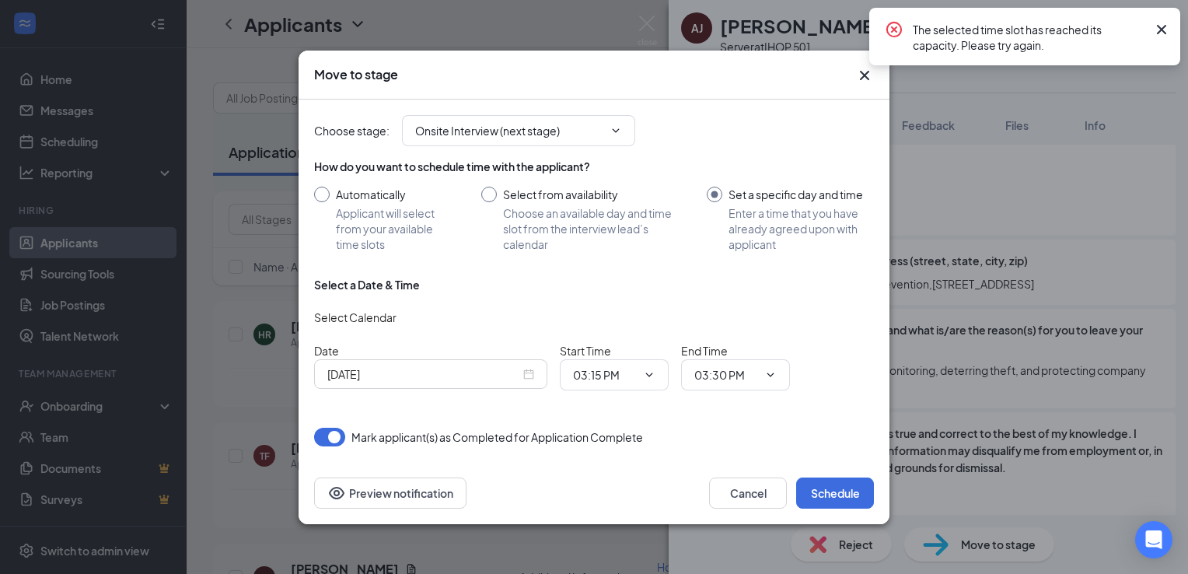
click at [1158, 20] on icon "Cross" at bounding box center [1161, 29] width 19 height 19
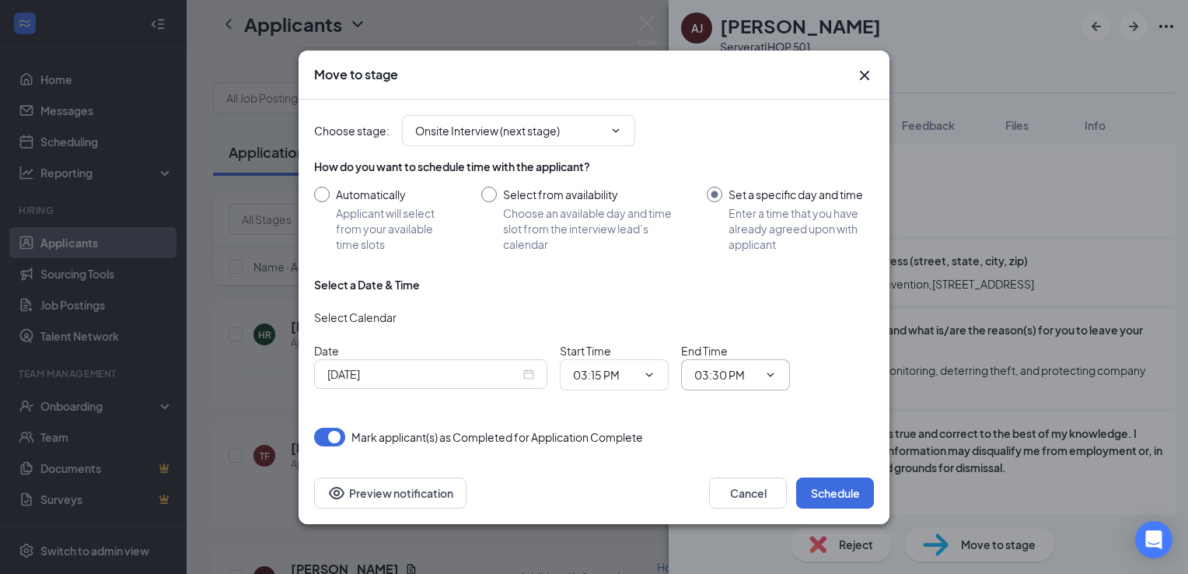
click at [729, 375] on input "03:30 PM" at bounding box center [726, 374] width 64 height 17
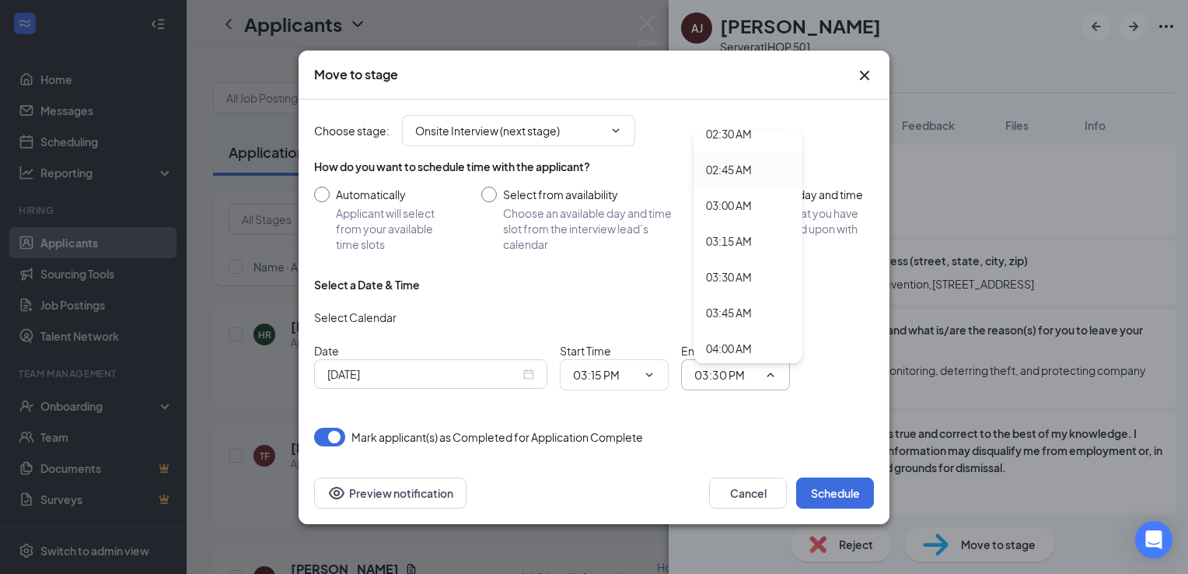
scroll to position [372, 0]
click at [722, 313] on div "03:45 AM" at bounding box center [729, 312] width 46 height 17
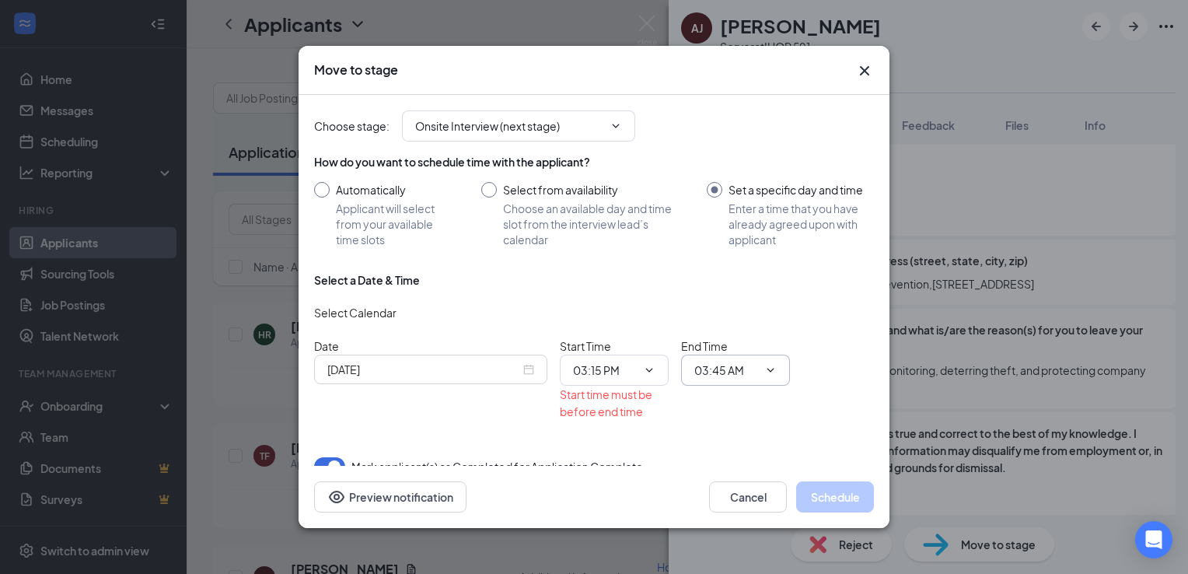
click at [708, 367] on input "03:45 AM" at bounding box center [726, 370] width 64 height 17
click at [732, 261] on div "03:45 PM" at bounding box center [729, 263] width 46 height 17
type input "03:45 PM"
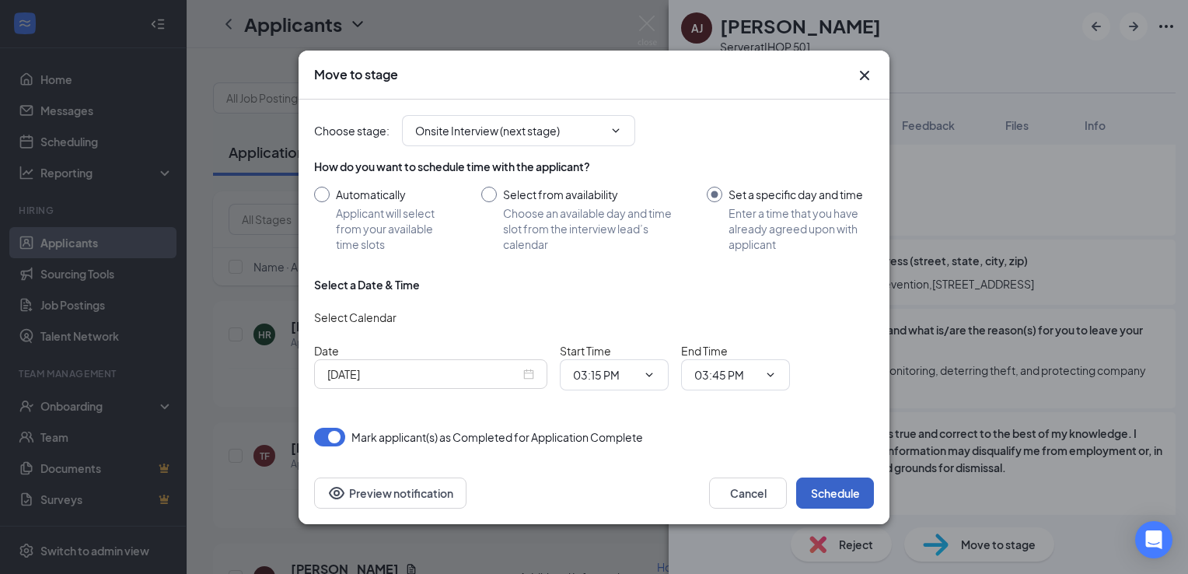
click at [840, 494] on button "Schedule" at bounding box center [835, 492] width 78 height 31
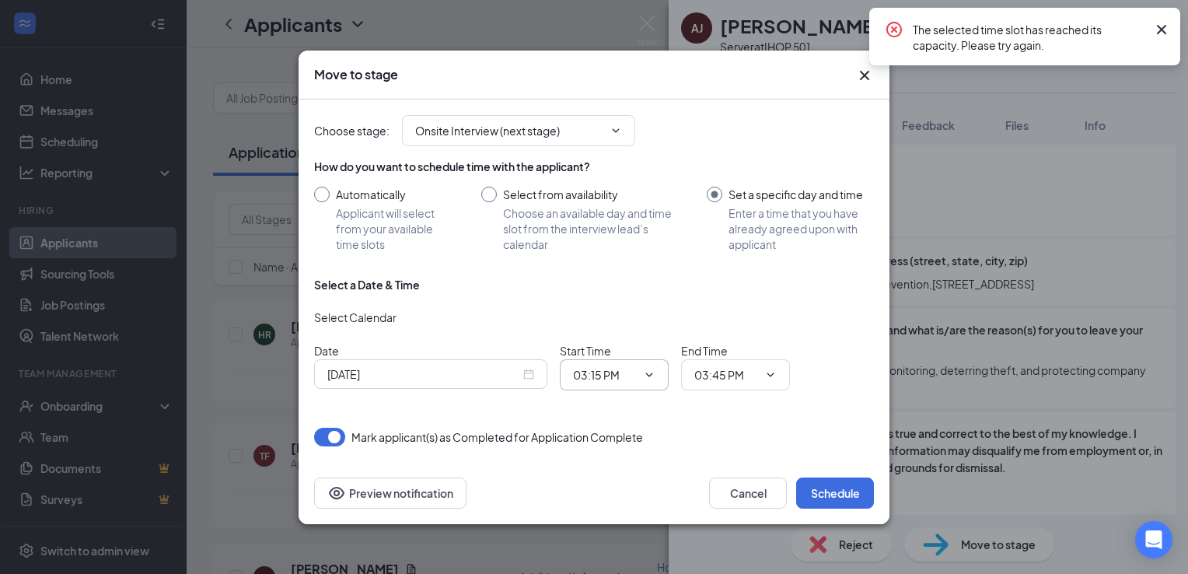
click at [624, 380] on input "03:15 PM" at bounding box center [605, 374] width 64 height 17
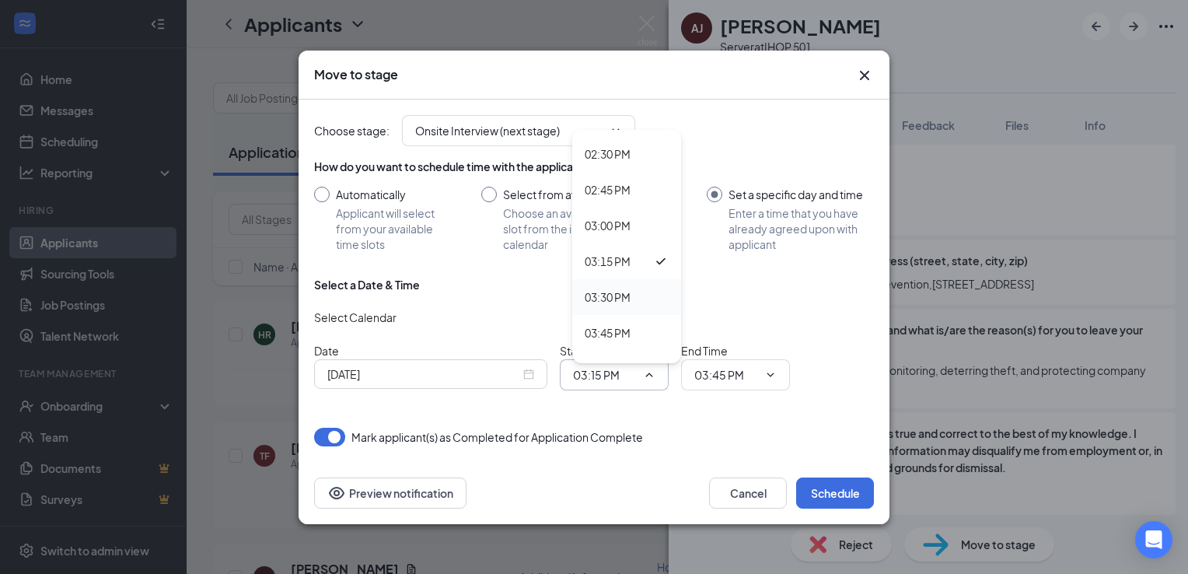
click at [602, 296] on div "03:30 PM" at bounding box center [608, 296] width 46 height 17
type input "03:30 PM"
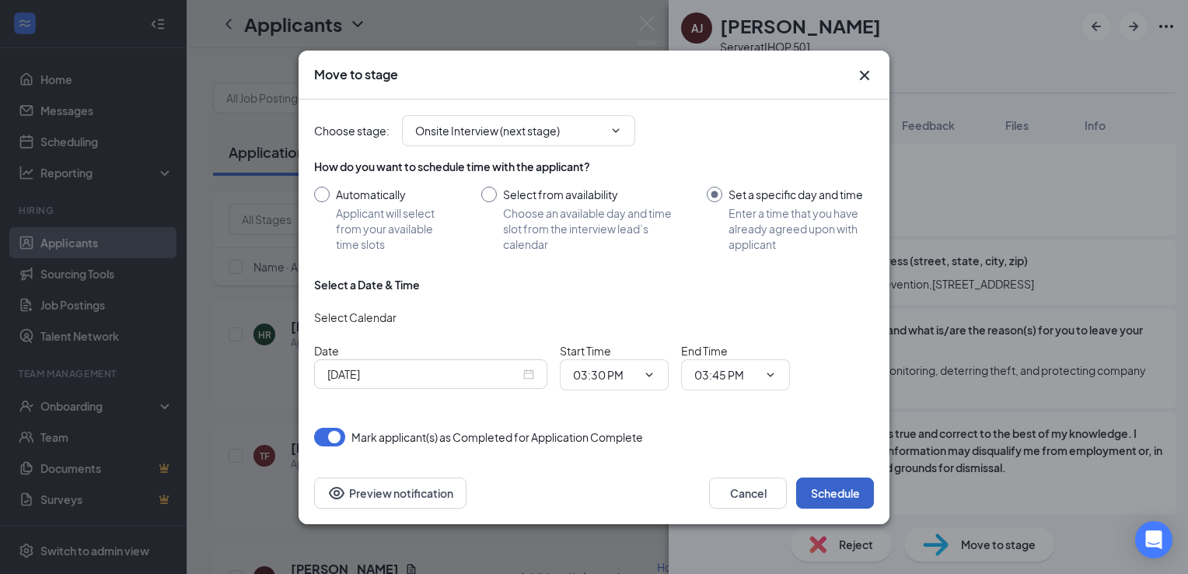
click at [819, 494] on button "Schedule" at bounding box center [835, 492] width 78 height 31
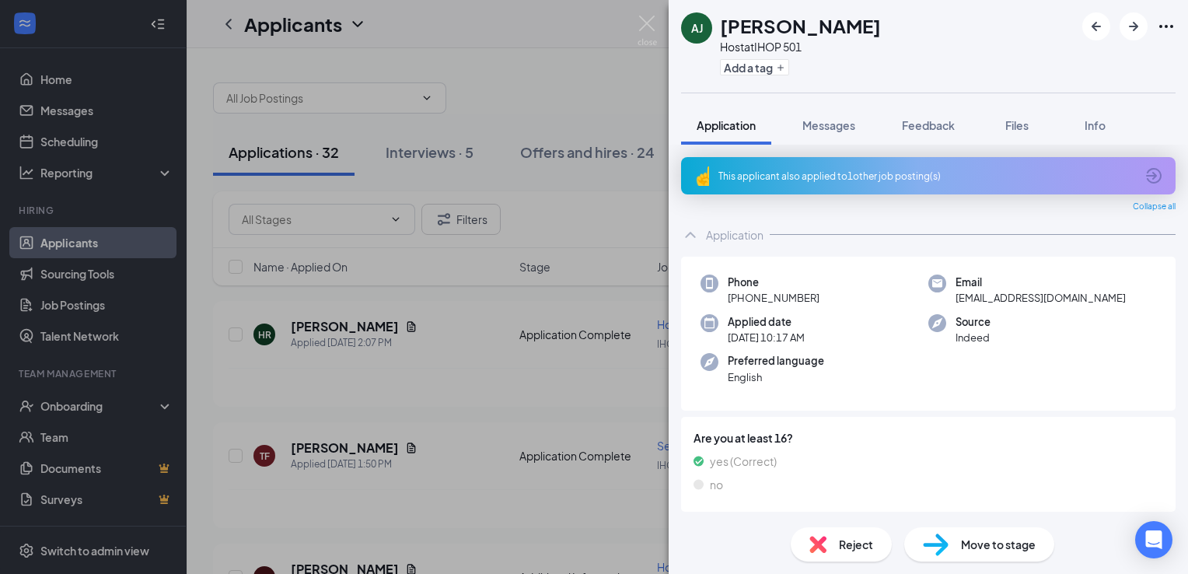
scroll to position [213, 0]
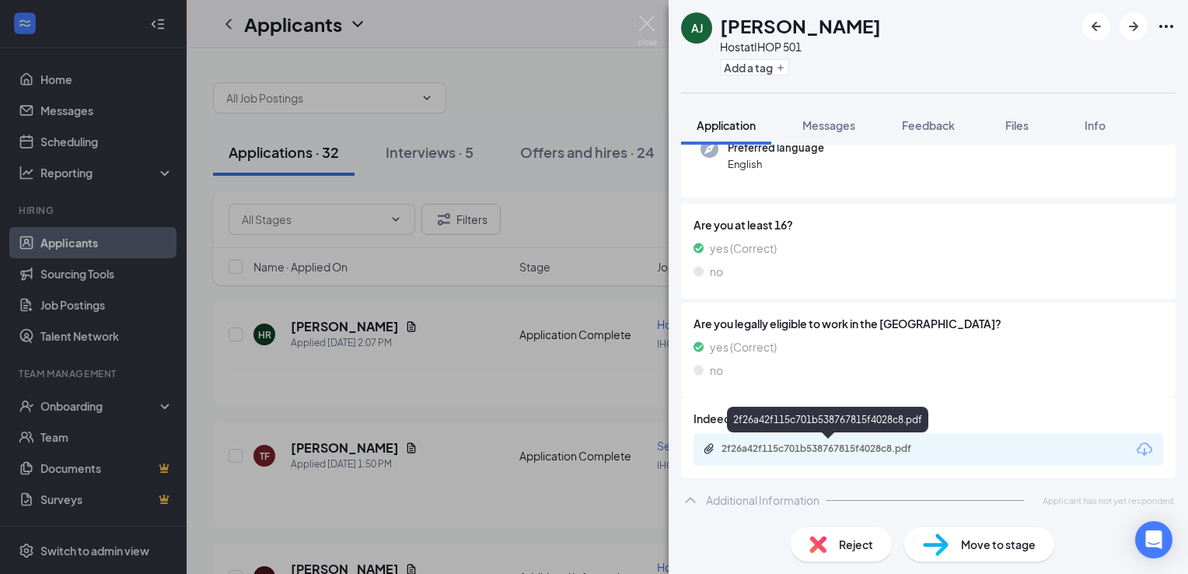
click at [885, 454] on div "2f26a42f115c701b538767815f4028c8.pdf" at bounding box center [829, 449] width 252 height 15
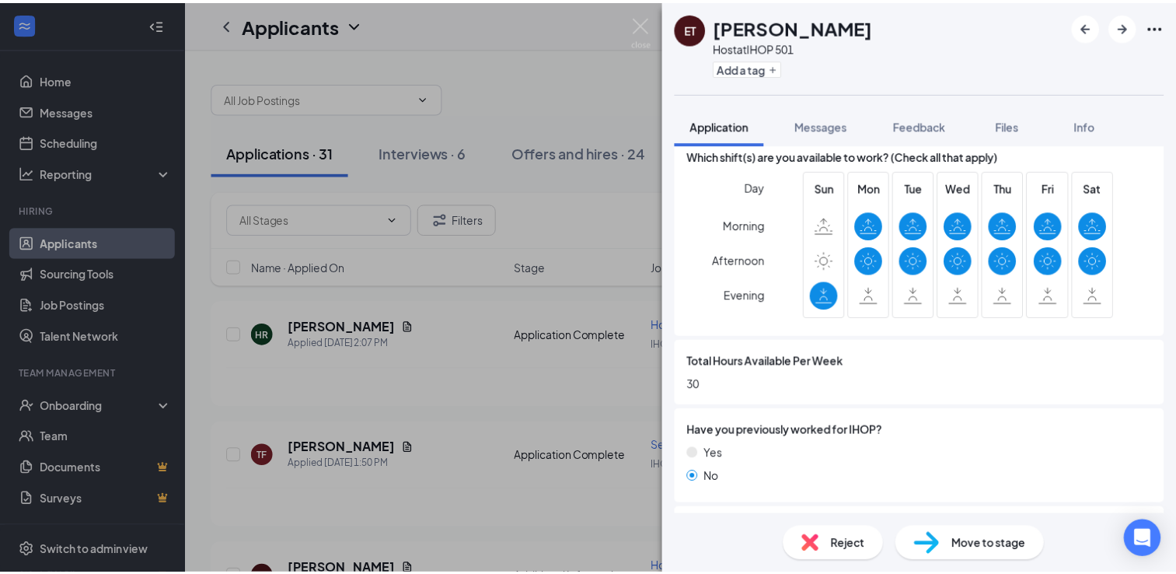
scroll to position [550, 0]
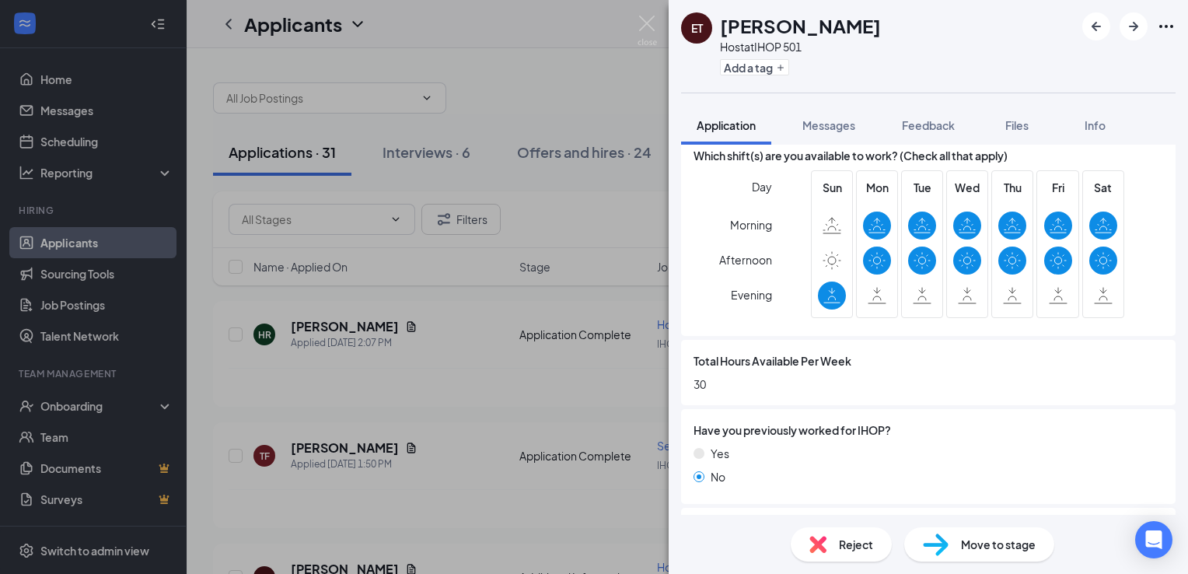
click at [378, 71] on div "ET [PERSON_NAME] Host at IHOP 501 Add a tag Application Messages Feedback Files…" at bounding box center [594, 287] width 1188 height 574
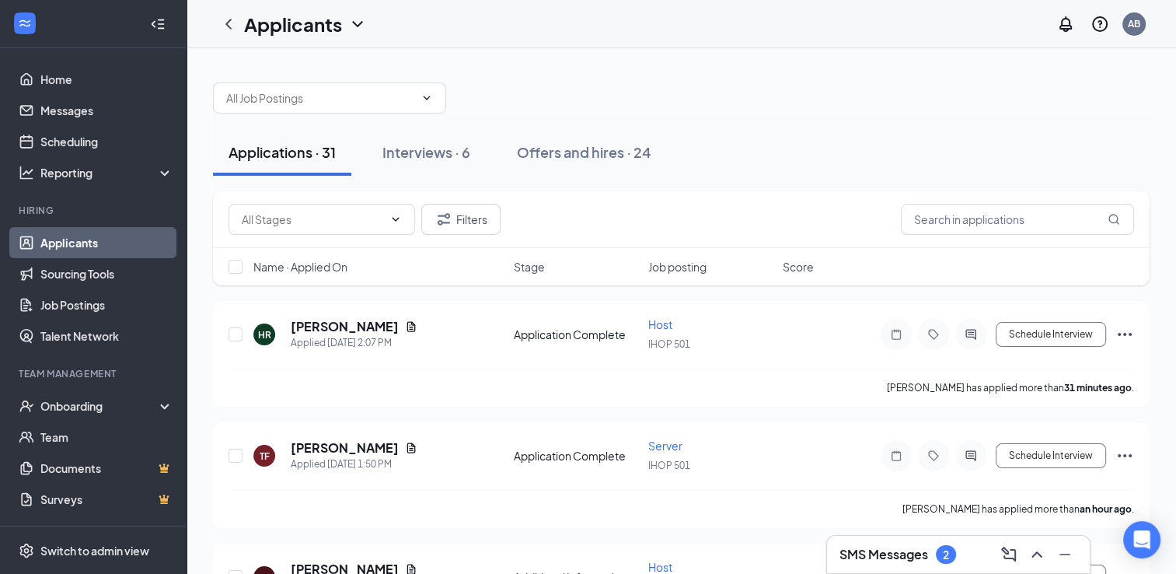
click at [378, 71] on div at bounding box center [681, 90] width 937 height 47
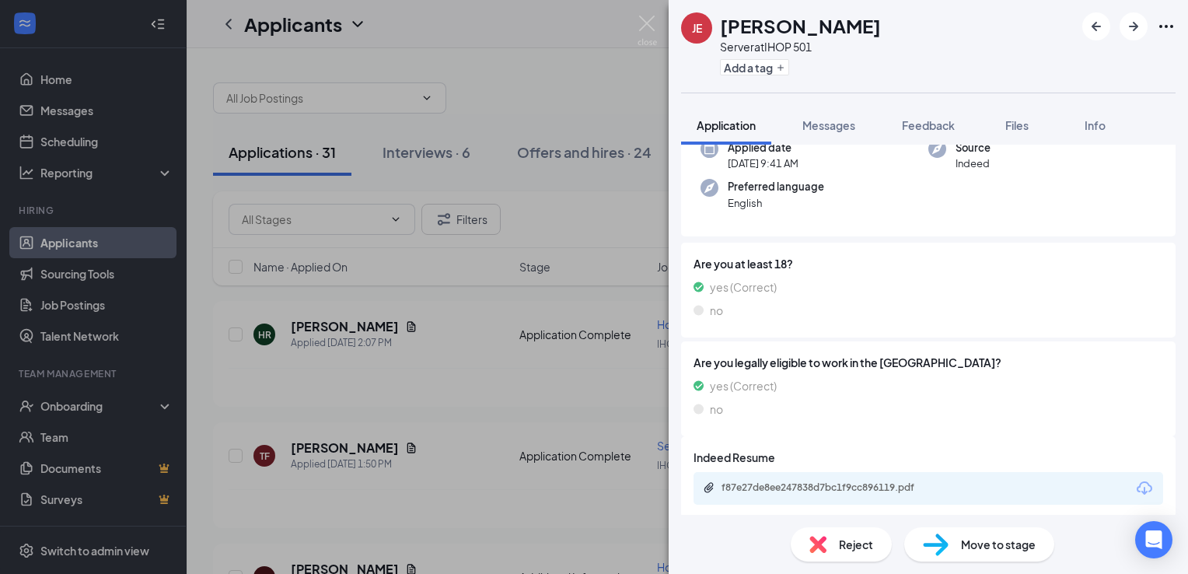
scroll to position [213, 0]
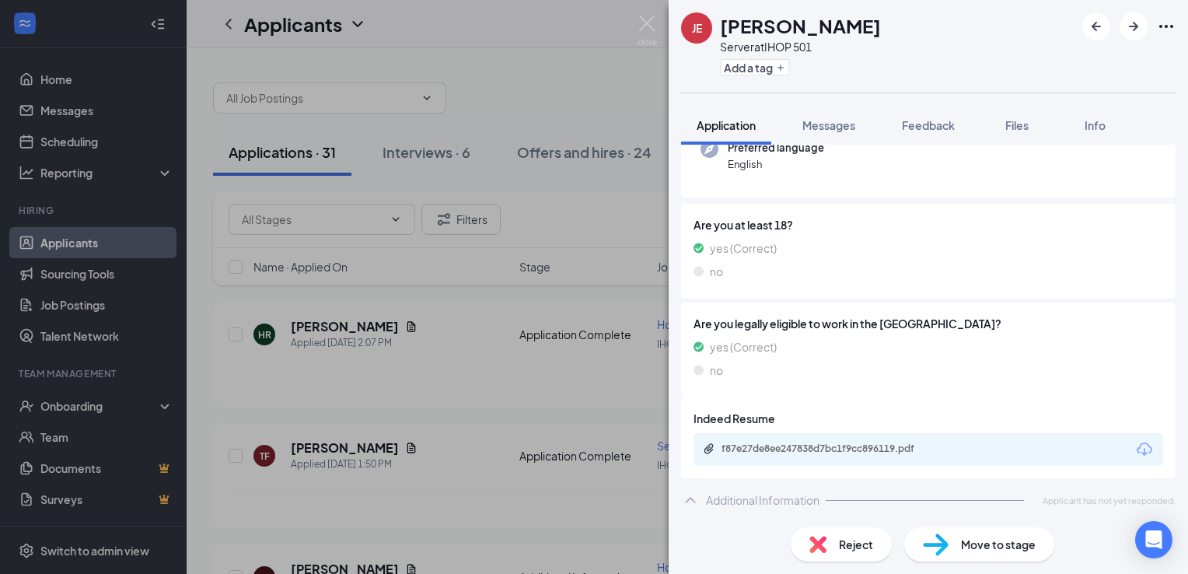
click at [789, 438] on div "f87e27de8ee247838d7bc1f9cc896119.pdf" at bounding box center [928, 449] width 470 height 33
click at [771, 450] on div "f87e27de8ee247838d7bc1f9cc896119.pdf" at bounding box center [830, 448] width 218 height 12
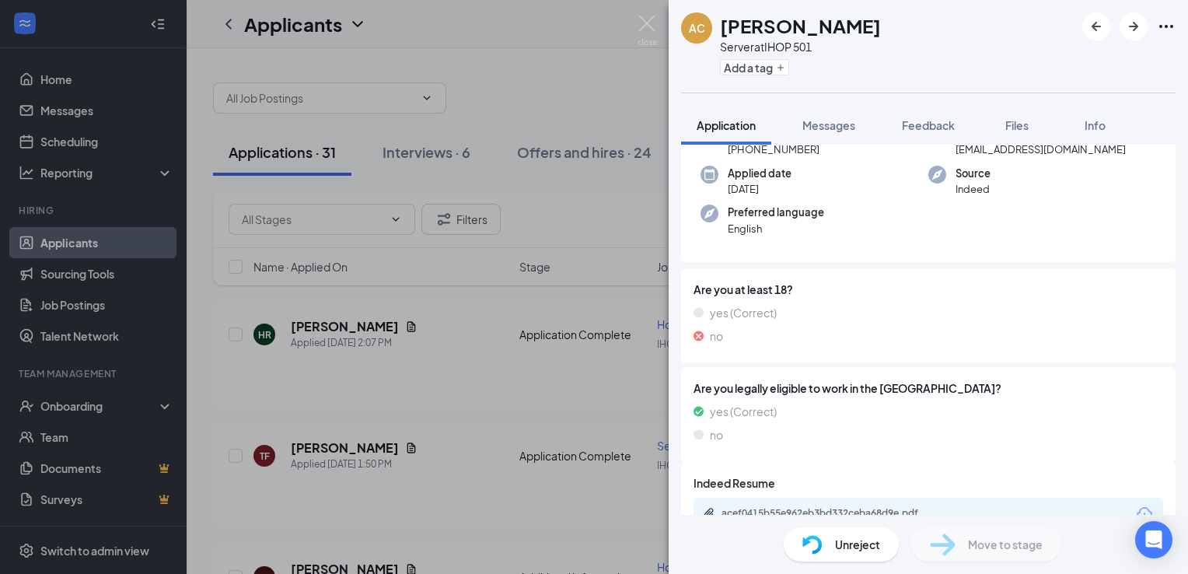
scroll to position [149, 0]
click at [849, 538] on span "Unreject" at bounding box center [857, 544] width 45 height 17
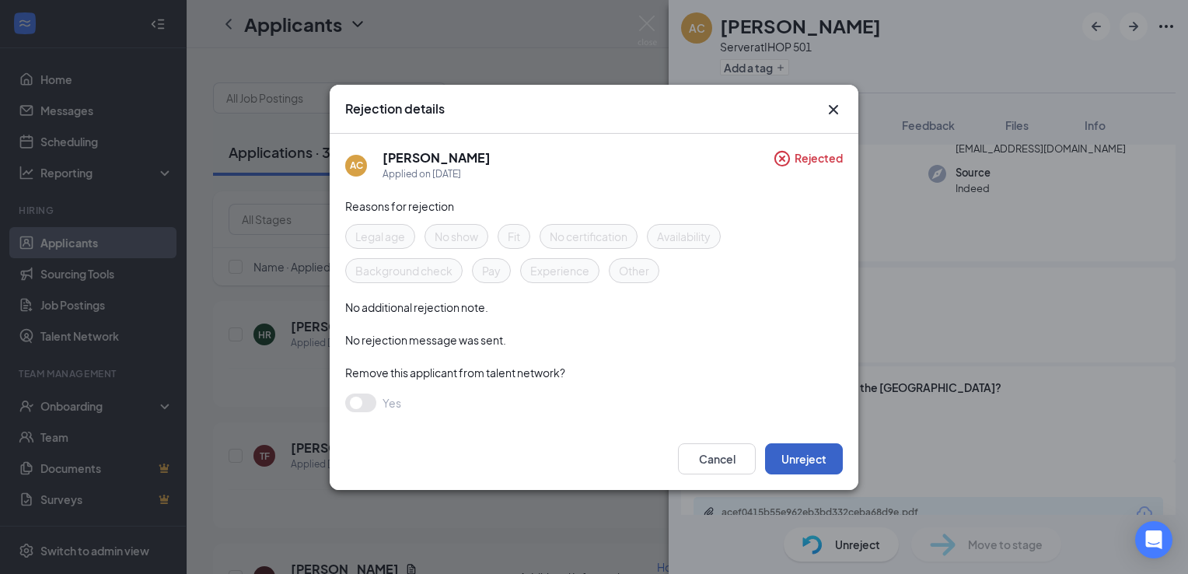
click at [812, 466] on button "Unreject" at bounding box center [804, 458] width 78 height 31
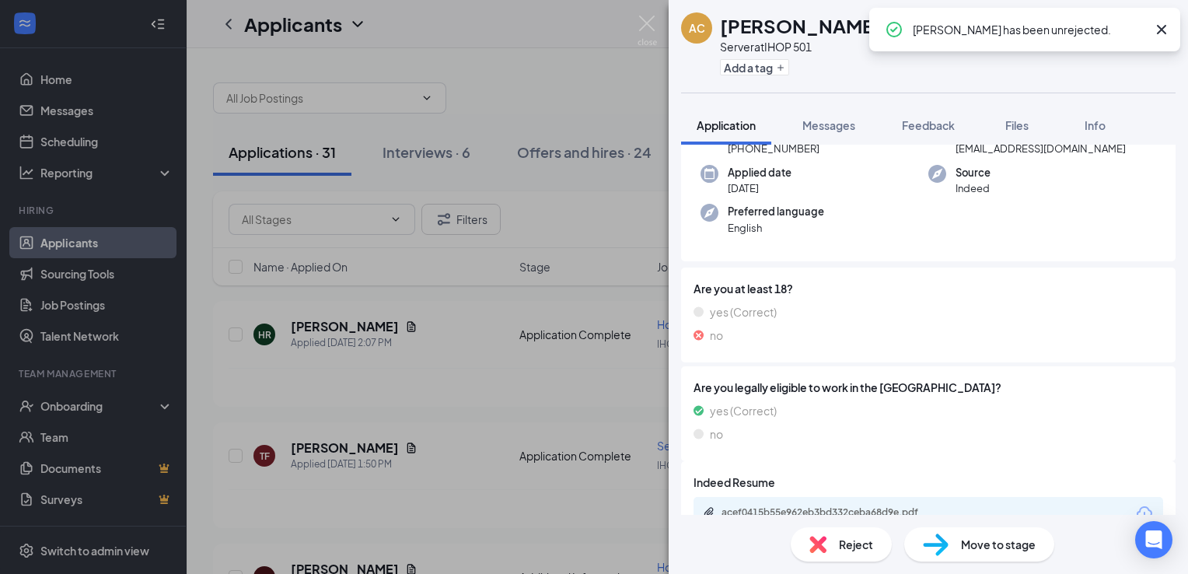
scroll to position [182, 0]
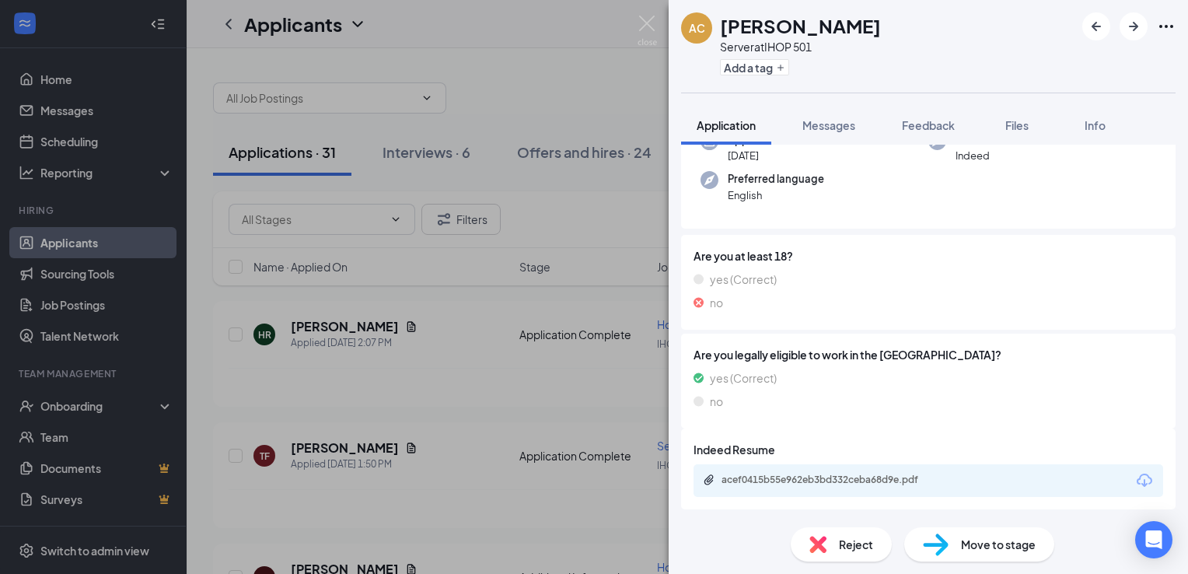
click at [832, 555] on div "Reject" at bounding box center [841, 544] width 101 height 34
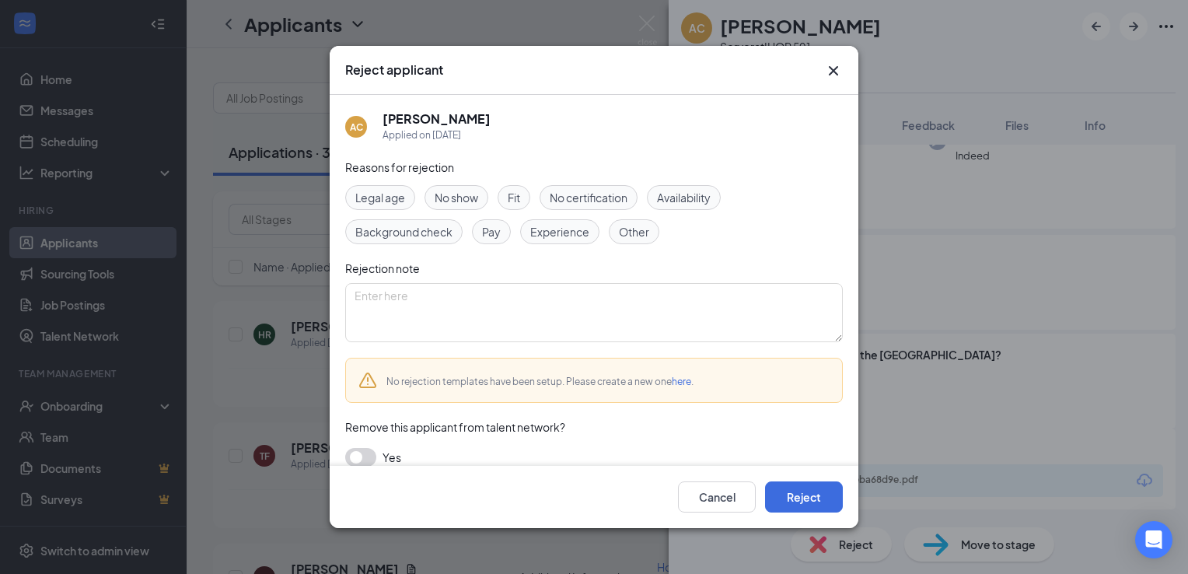
scroll to position [176, 0]
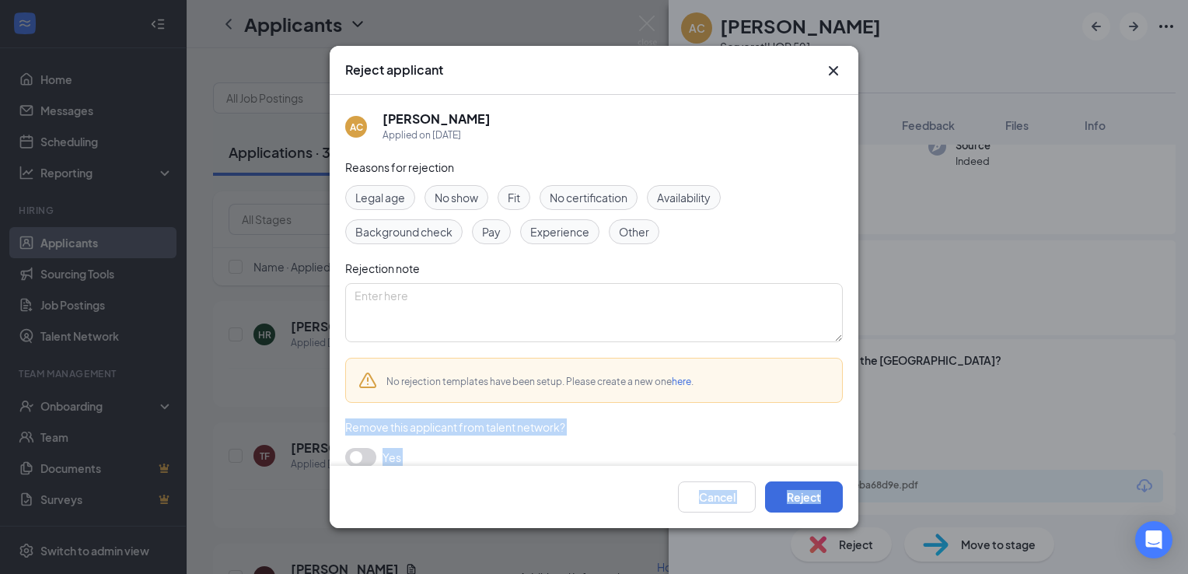
drag, startPoint x: 832, startPoint y: 555, endPoint x: 704, endPoint y: 381, distance: 215.8
click at [704, 381] on div "Reject applicant AC Aishlinn Chatterton Applied on Oct 14 Reasons for rejection…" at bounding box center [594, 287] width 1188 height 574
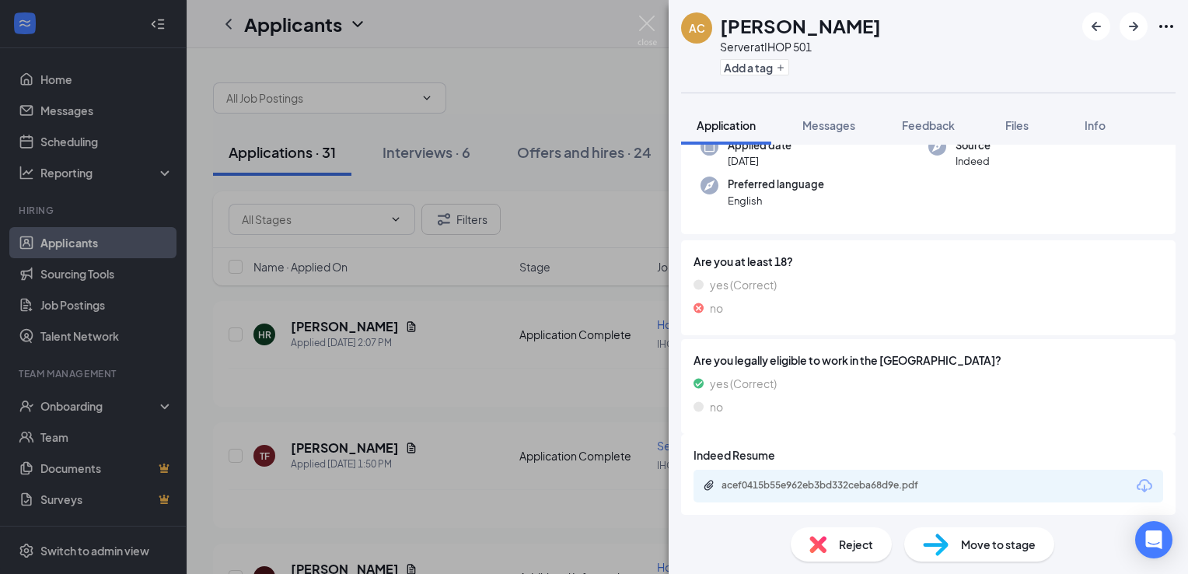
click at [809, 554] on div "Reject" at bounding box center [841, 544] width 101 height 34
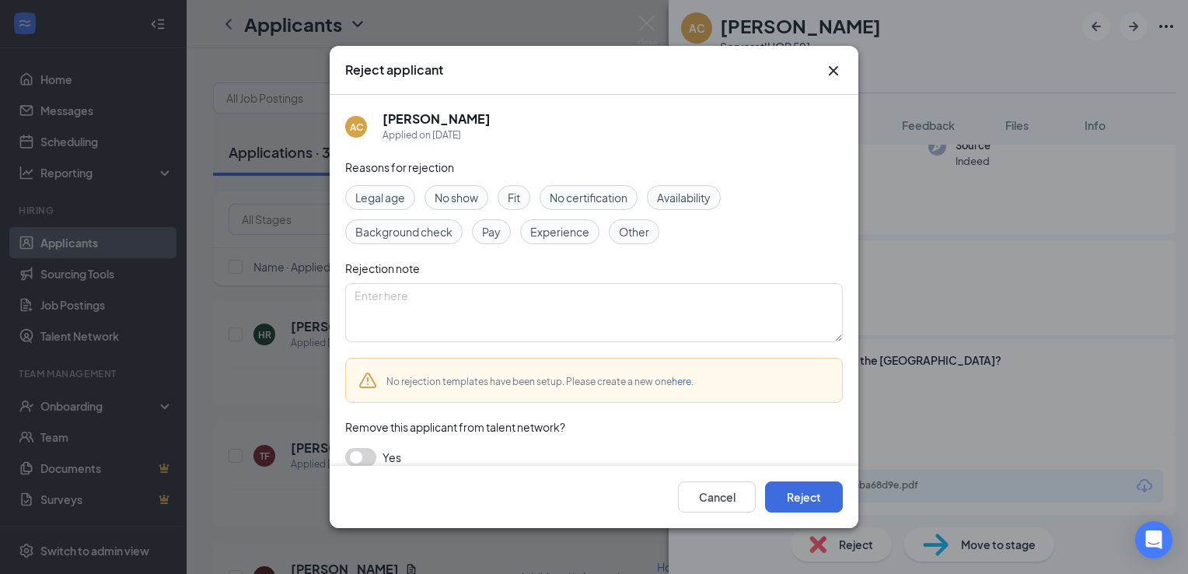
click at [395, 191] on span "Legal age" at bounding box center [380, 197] width 50 height 17
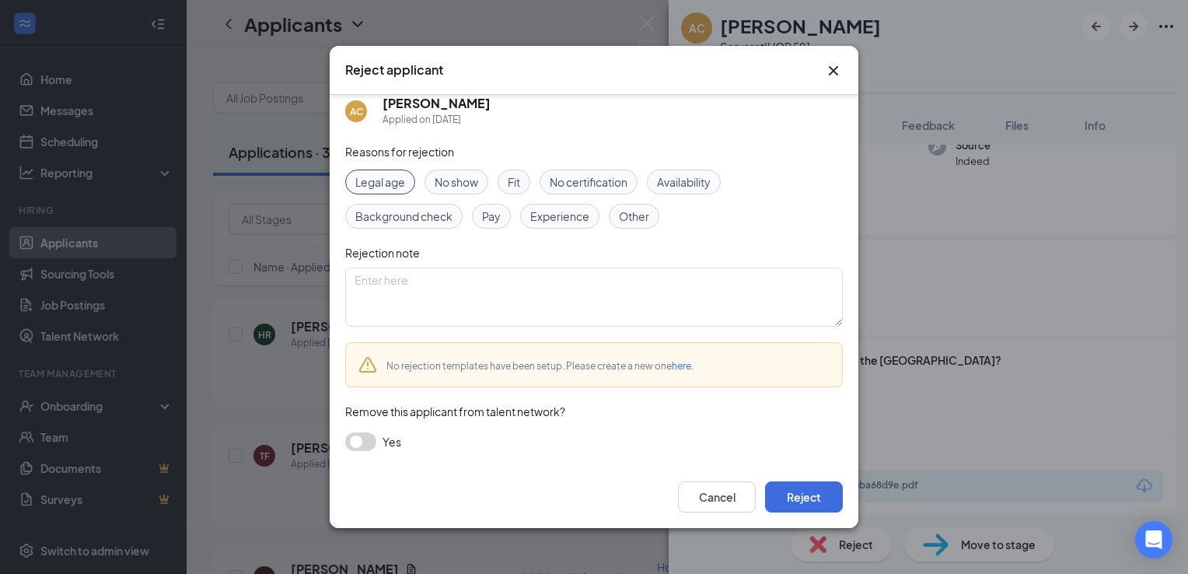
click at [364, 441] on button "button" at bounding box center [360, 441] width 31 height 19
click at [805, 499] on button "Reject" at bounding box center [804, 496] width 78 height 31
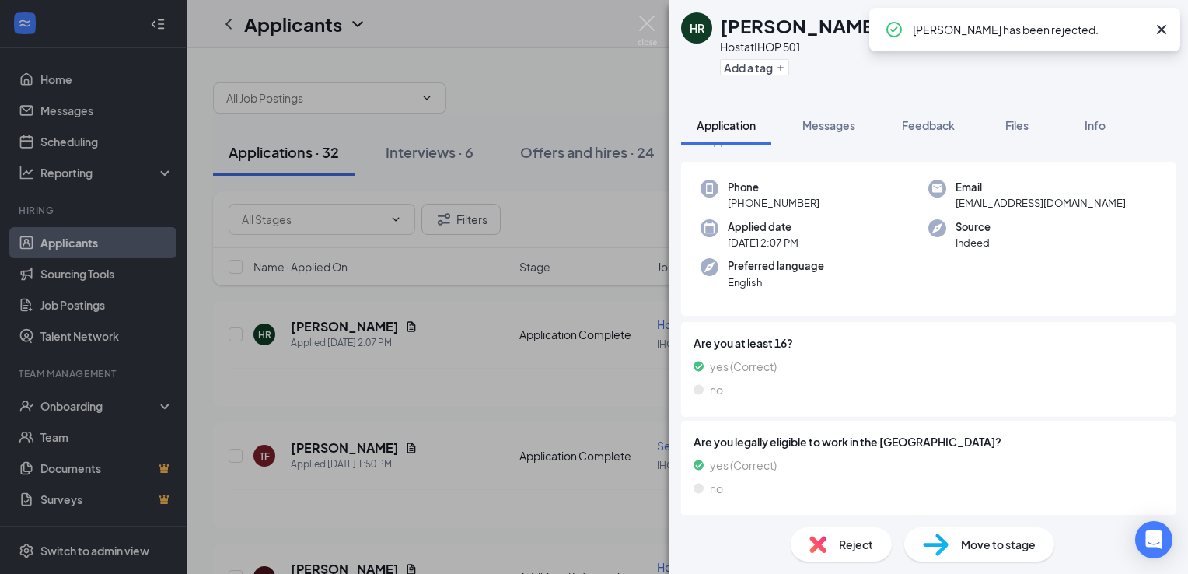
scroll to position [96, 0]
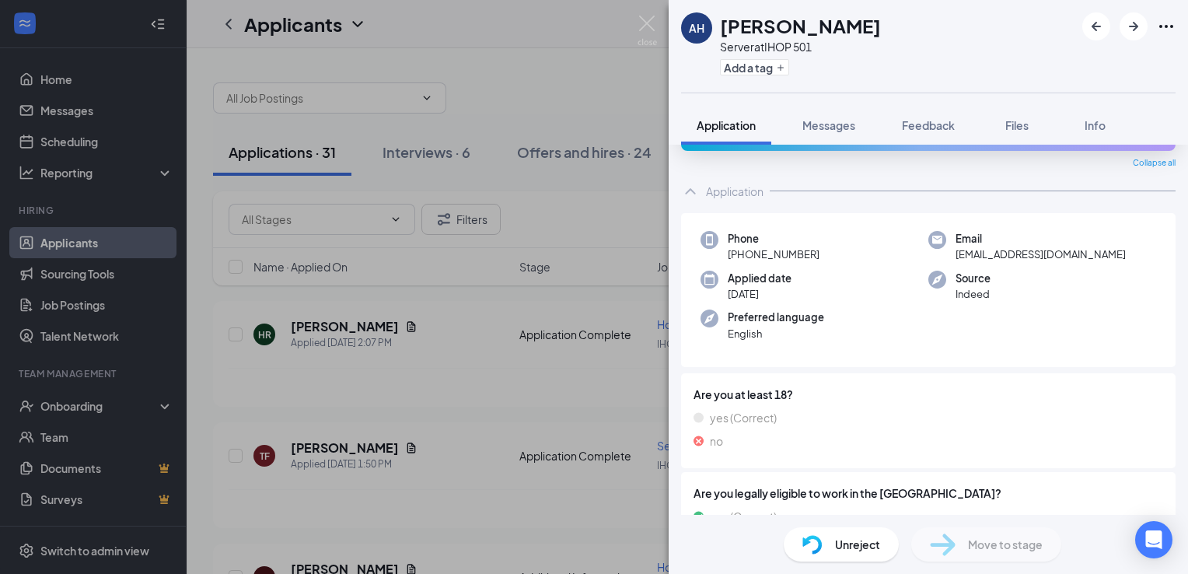
scroll to position [45, 0]
click at [846, 559] on div "Unreject" at bounding box center [841, 544] width 115 height 34
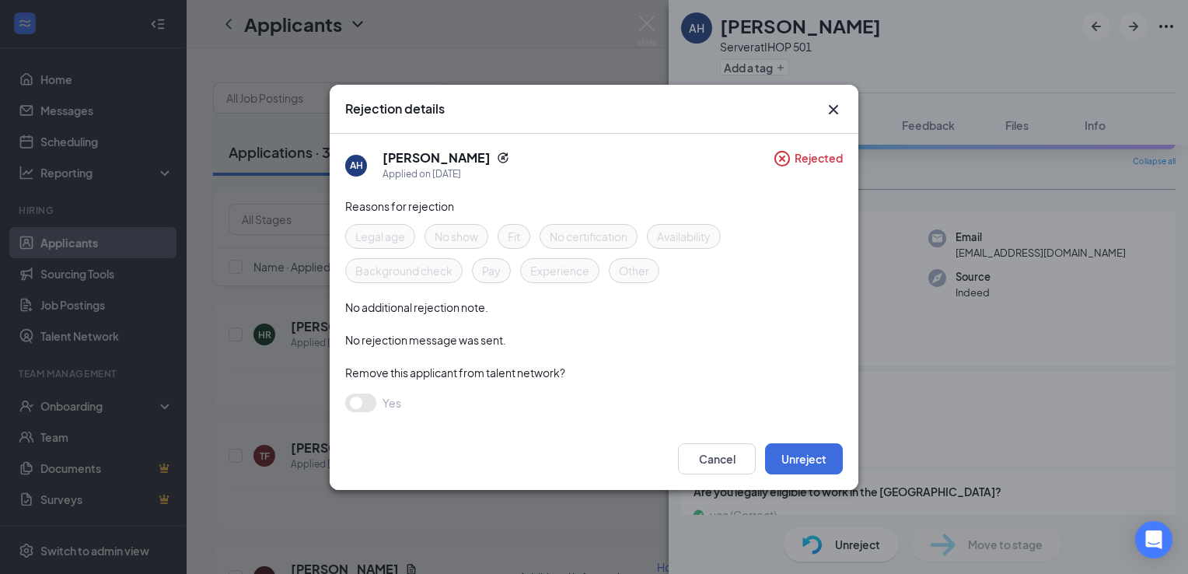
click at [414, 309] on span "No additional rejection note." at bounding box center [416, 307] width 143 height 14
click at [783, 159] on icon "CircleCross" at bounding box center [782, 158] width 16 height 16
click at [784, 159] on icon "CircleCross" at bounding box center [782, 158] width 16 height 16
click at [429, 155] on h5 "Aaliyah Holden" at bounding box center [437, 157] width 108 height 17
click at [404, 210] on div "October 14, 2025 11:05 AM" at bounding box center [412, 203] width 82 height 26
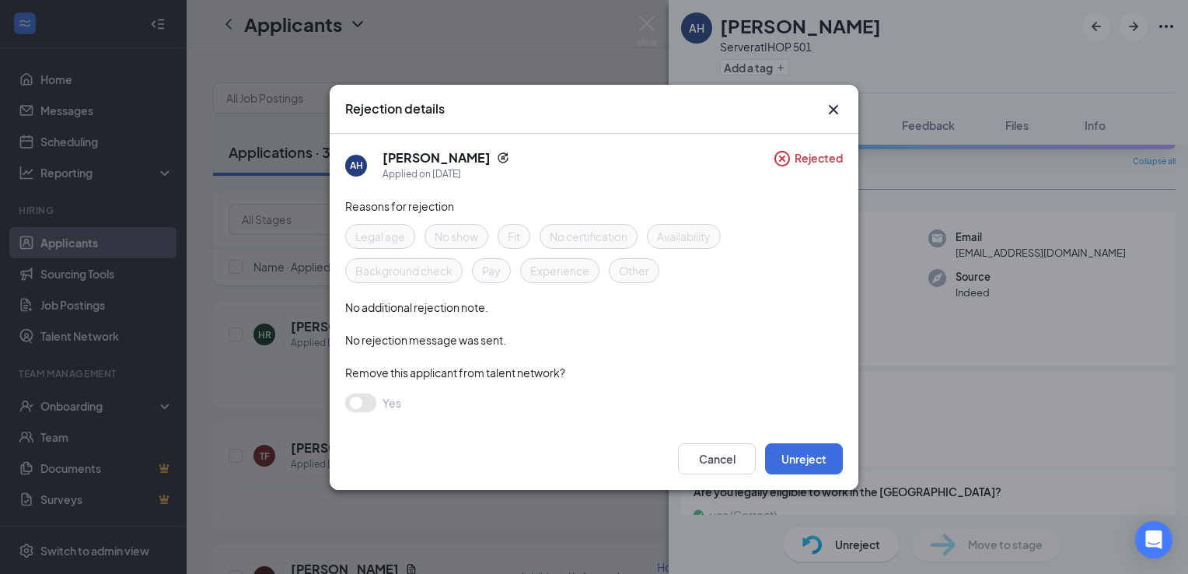
click at [382, 222] on div "Reasons for rejection Legal age No show Fit No certification Availability Backg…" at bounding box center [594, 312] width 498 height 230
click at [378, 229] on span "Legal age" at bounding box center [380, 236] width 50 height 17
click at [814, 459] on button "Unreject" at bounding box center [804, 458] width 78 height 31
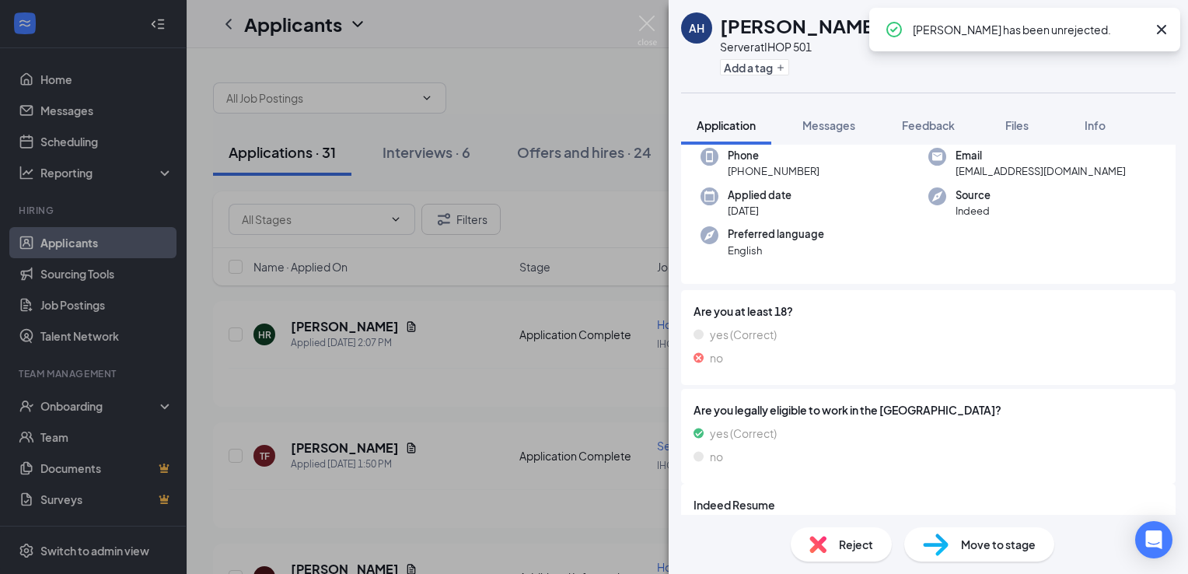
scroll to position [126, 0]
click at [849, 542] on span "Reject" at bounding box center [856, 544] width 34 height 17
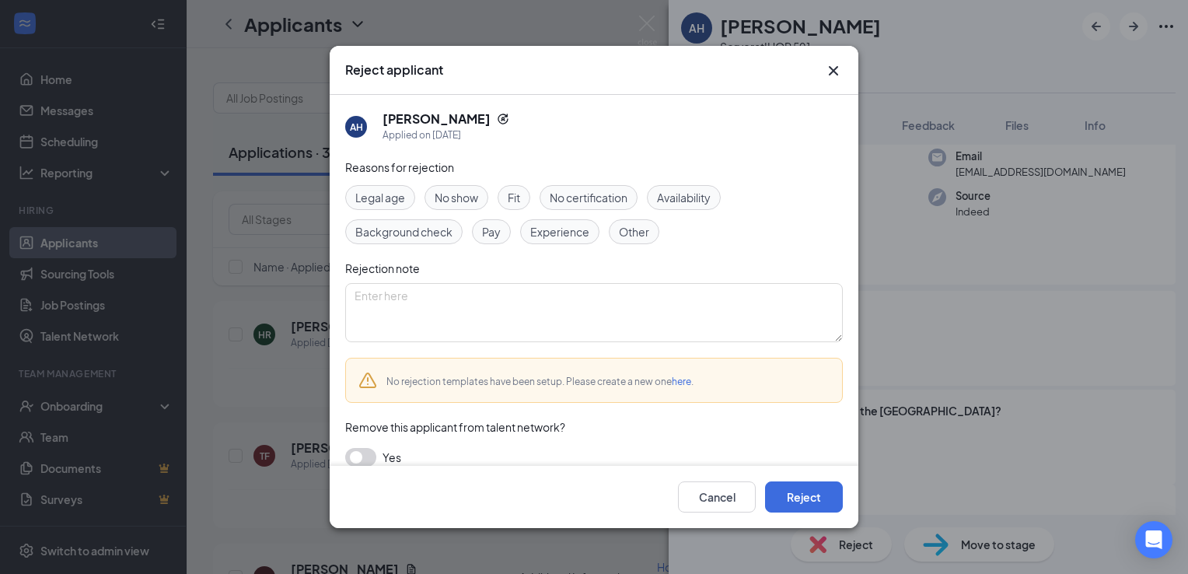
click at [380, 199] on span "Legal age" at bounding box center [380, 197] width 50 height 17
click at [368, 194] on span "Legal age" at bounding box center [380, 197] width 50 height 17
click at [396, 190] on span "Legal age" at bounding box center [380, 197] width 50 height 17
click at [805, 498] on button "Reject" at bounding box center [804, 496] width 78 height 31
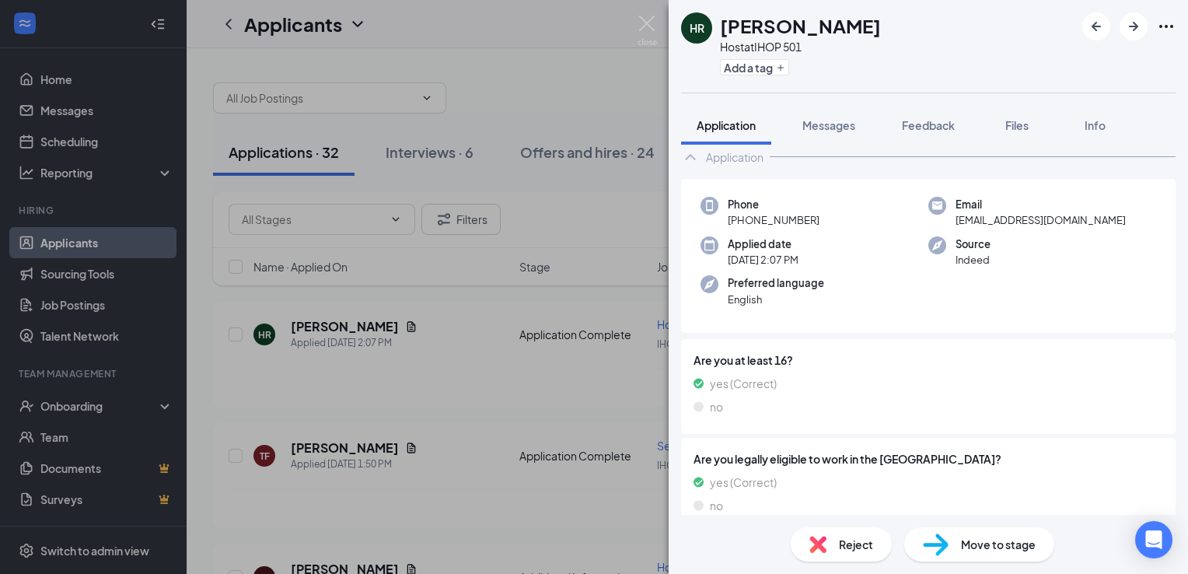
scroll to position [79, 0]
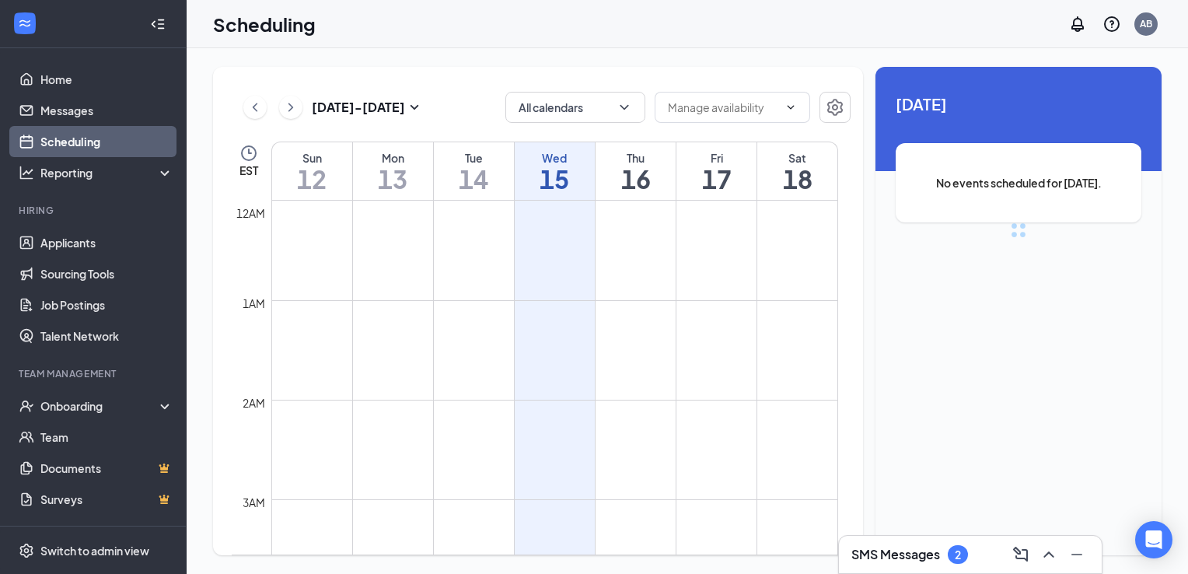
scroll to position [764, 0]
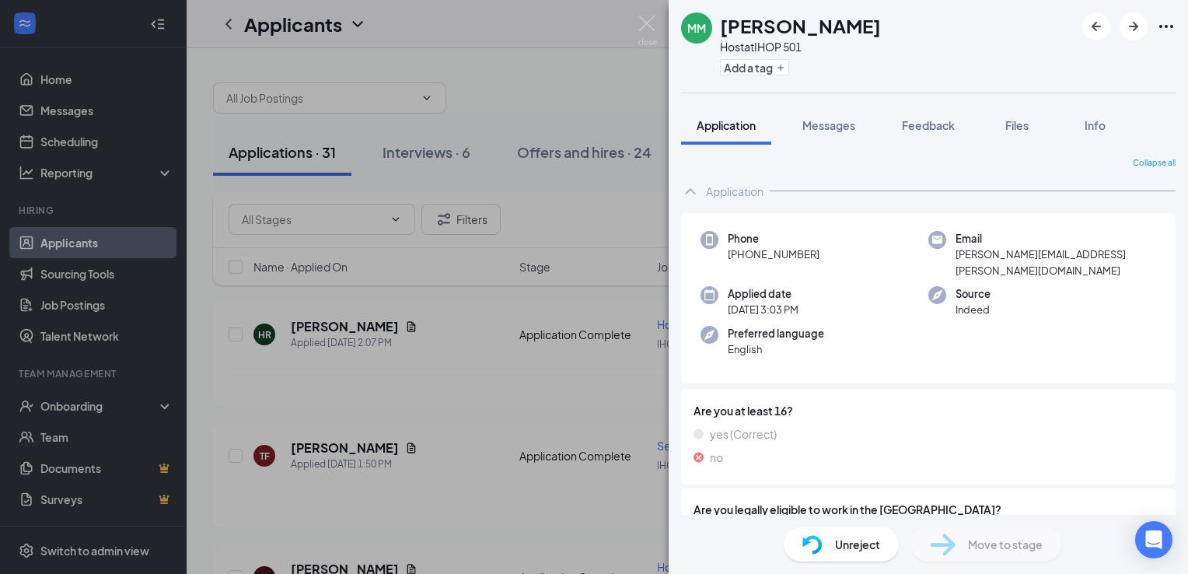
click at [561, 191] on div "MM [PERSON_NAME] Host at IHOP 501 Add a tag Application Messages Feedback Files…" at bounding box center [594, 287] width 1188 height 574
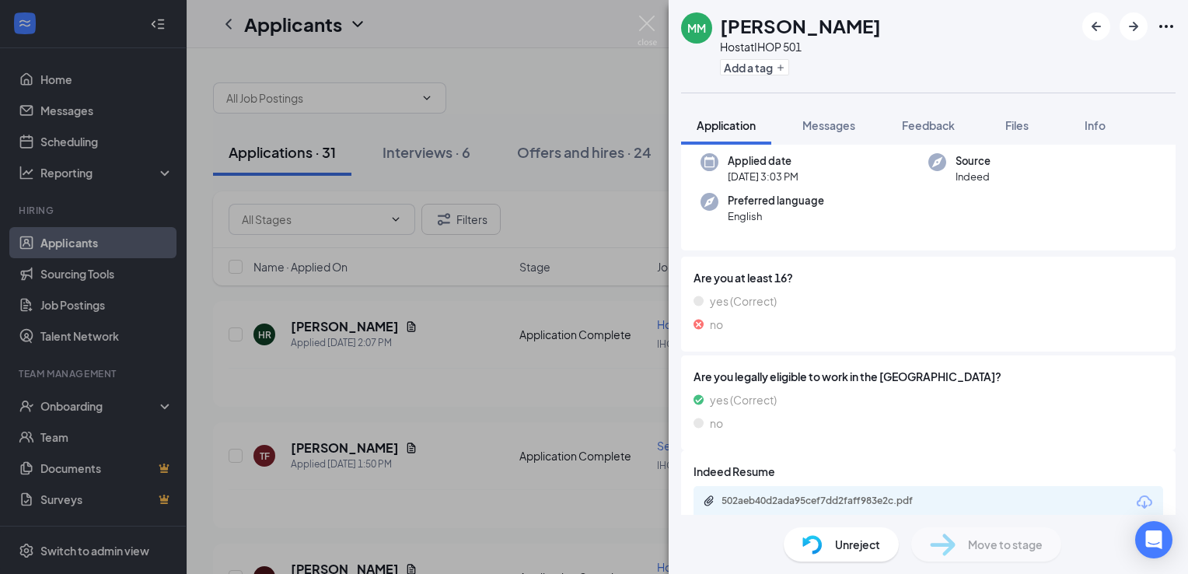
scroll to position [134, 0]
click at [852, 550] on span "Unreject" at bounding box center [857, 544] width 45 height 17
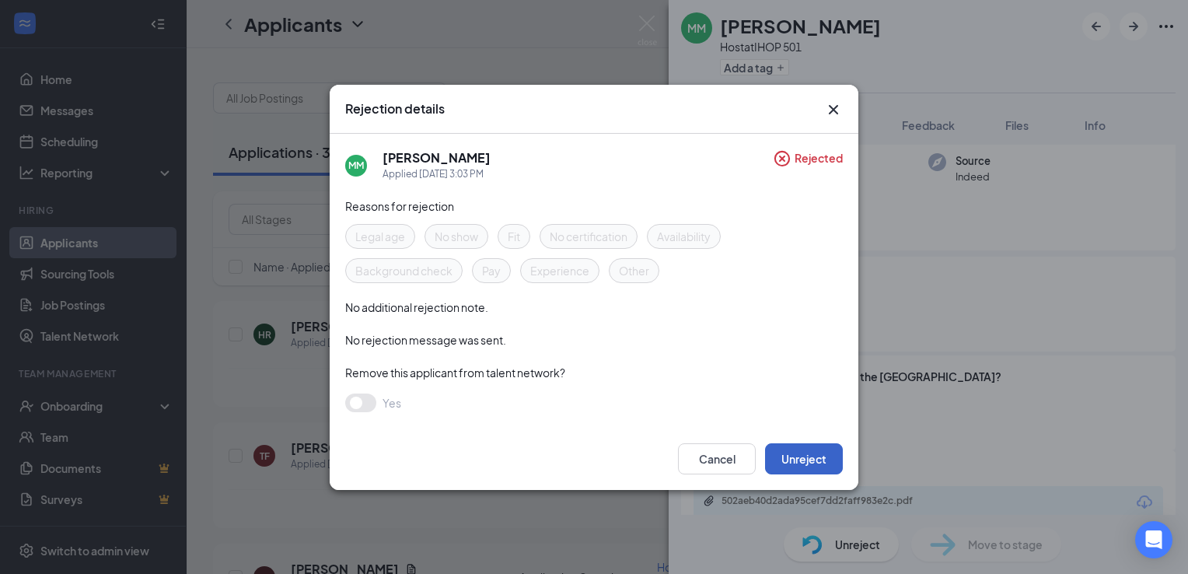
click at [816, 452] on button "Unreject" at bounding box center [804, 458] width 78 height 31
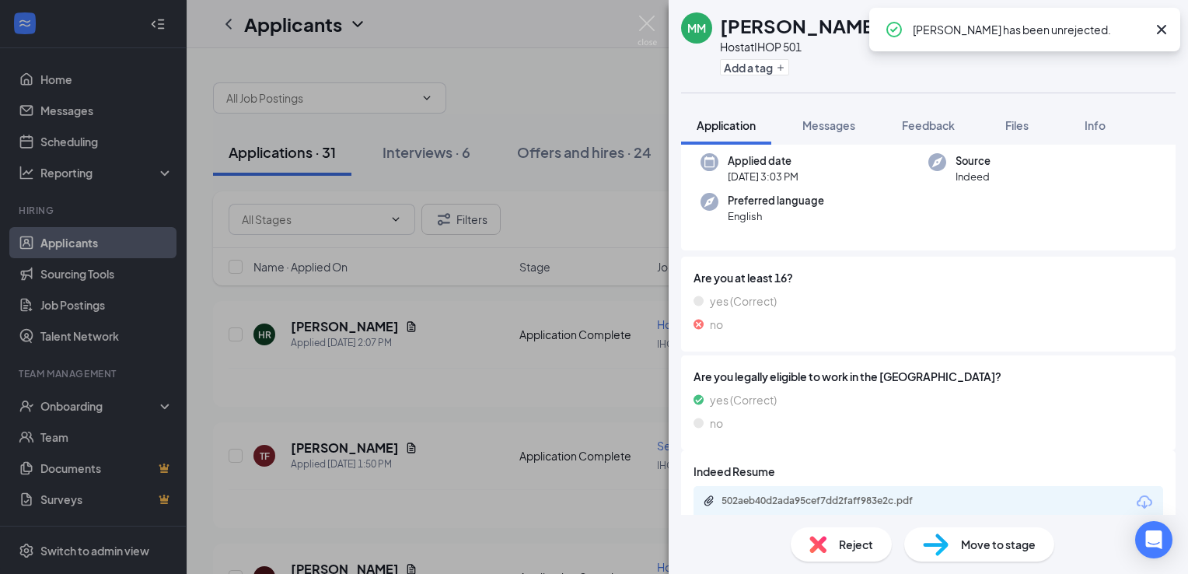
click at [826, 552] on div "Reject" at bounding box center [841, 544] width 101 height 34
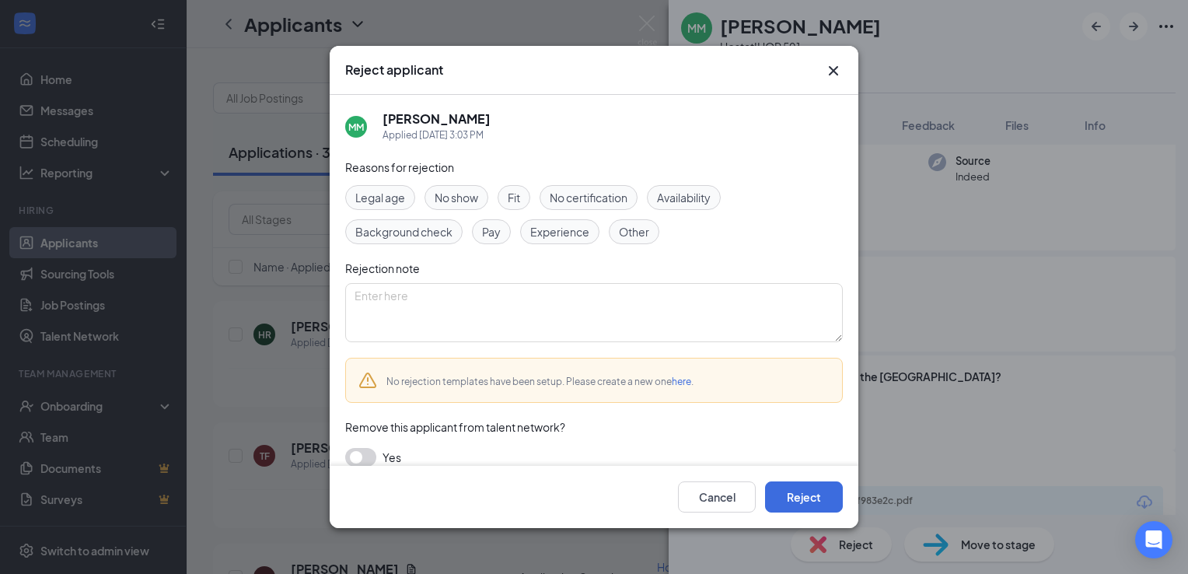
click at [383, 198] on span "Legal age" at bounding box center [380, 197] width 50 height 17
click at [779, 502] on button "Reject" at bounding box center [804, 496] width 78 height 31
